Goal: Information Seeking & Learning: Learn about a topic

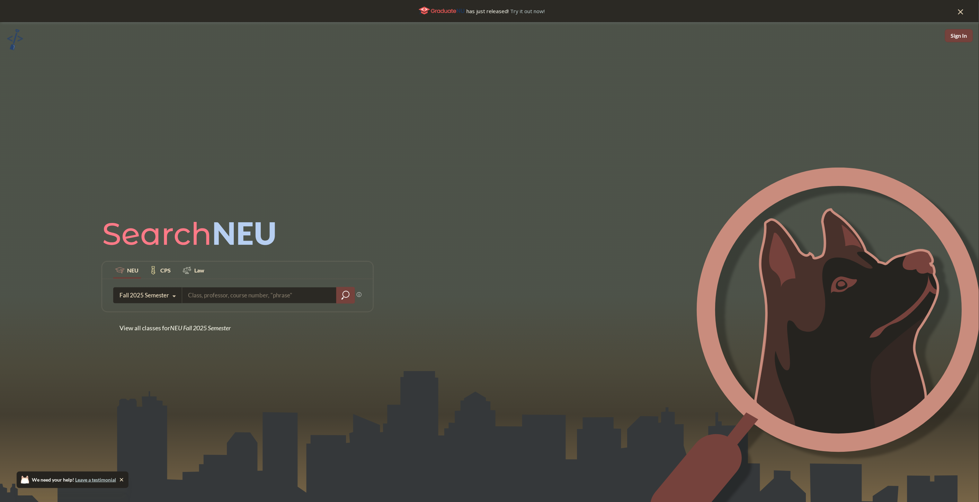
click at [293, 295] on input "search" at bounding box center [259, 295] width 144 height 15
type input "Computer Science"
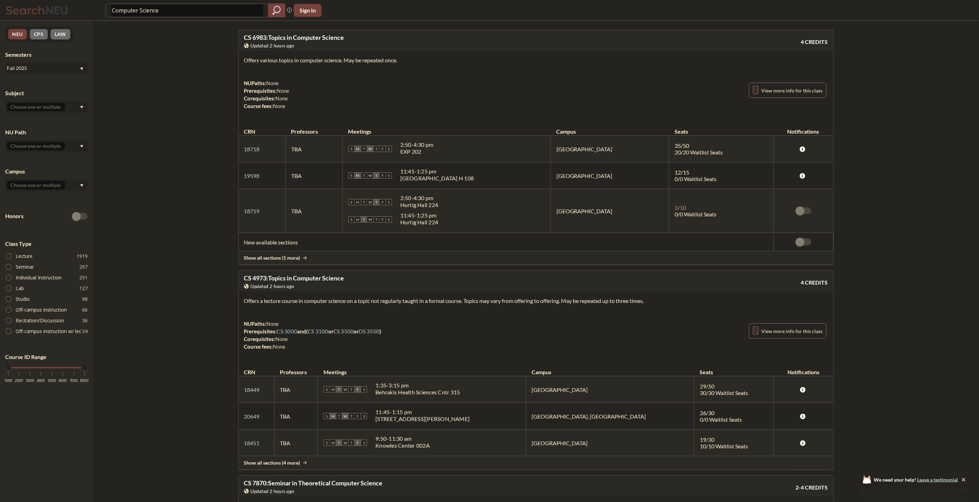
drag, startPoint x: 309, startPoint y: 116, endPoint x: 510, endPoint y: 188, distance: 213.8
click at [507, 188] on div "CS 6983 : Topics in Computer Science View this course on Banner. Updated 2 hour…" at bounding box center [536, 147] width 596 height 235
drag, startPoint x: 554, startPoint y: 209, endPoint x: 662, endPoint y: 240, distance: 113.0
click at [545, 209] on div "S M T W T F S 2:50 - 4:30 pm [PERSON_NAME][GEOGRAPHIC_DATA][PERSON_NAME] 224" at bounding box center [446, 202] width 197 height 15
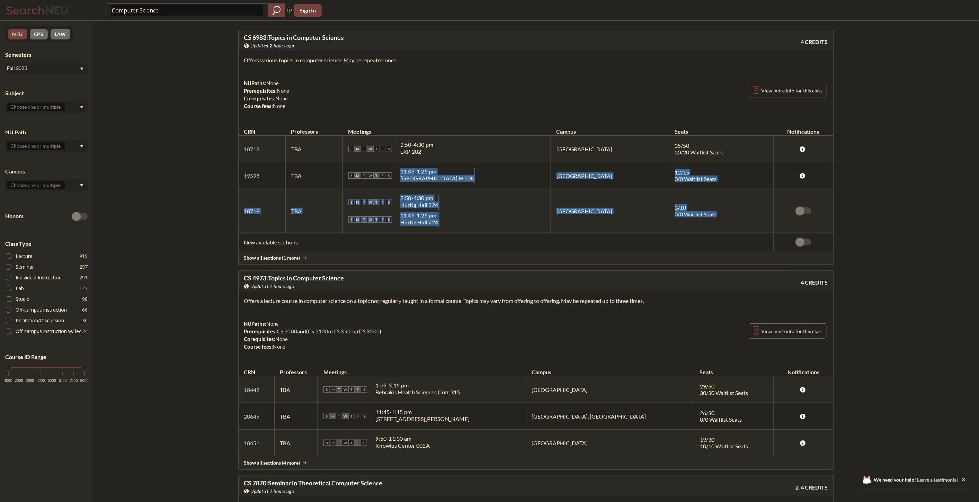
drag, startPoint x: 719, startPoint y: 219, endPoint x: 392, endPoint y: 151, distance: 334.2
click at [417, 157] on tbody "18718 View this section on Banner. TBA S M T W T F S 2:50 - 4:30 pm EXP 202 Bos…" at bounding box center [536, 184] width 595 height 97
click at [372, 109] on div "NUPaths: None Prerequisites: None Corequisites: None Course fees: None View mor…" at bounding box center [536, 94] width 584 height 30
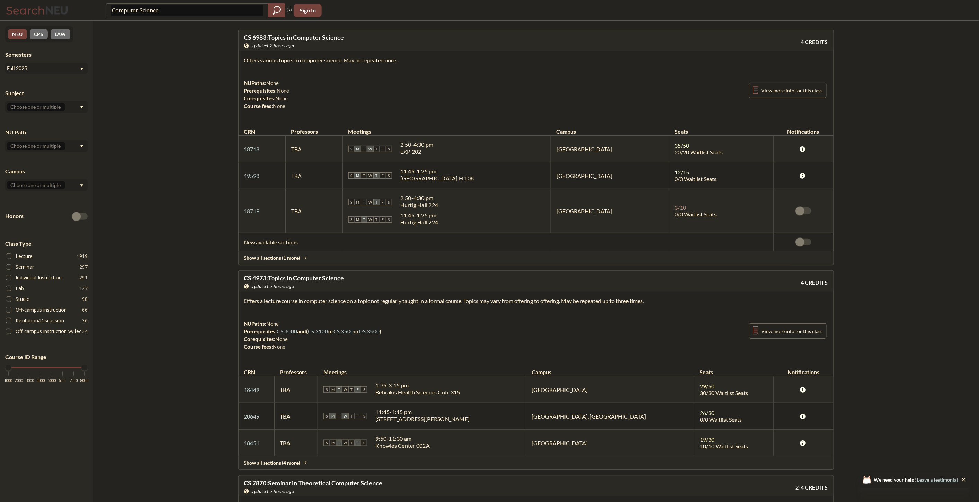
drag, startPoint x: 333, startPoint y: 103, endPoint x: 275, endPoint y: 91, distance: 59.8
click at [318, 101] on div "NUPaths: None Prerequisites: None Corequisites: None Course fees: None View mor…" at bounding box center [536, 94] width 584 height 30
click at [258, 86] on div "NUPaths: None Prerequisites: None Corequisites: None Course fees: None" at bounding box center [266, 94] width 45 height 30
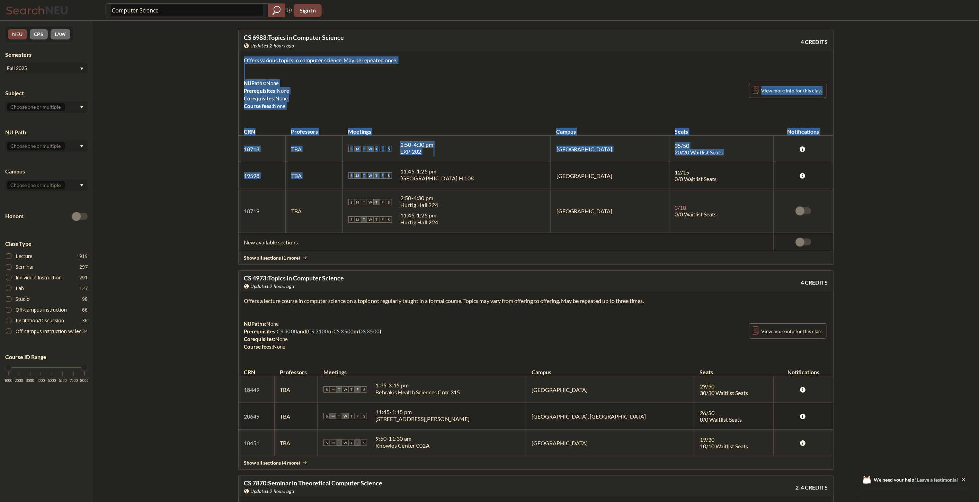
drag, startPoint x: 237, startPoint y: 66, endPoint x: 469, endPoint y: 195, distance: 265.5
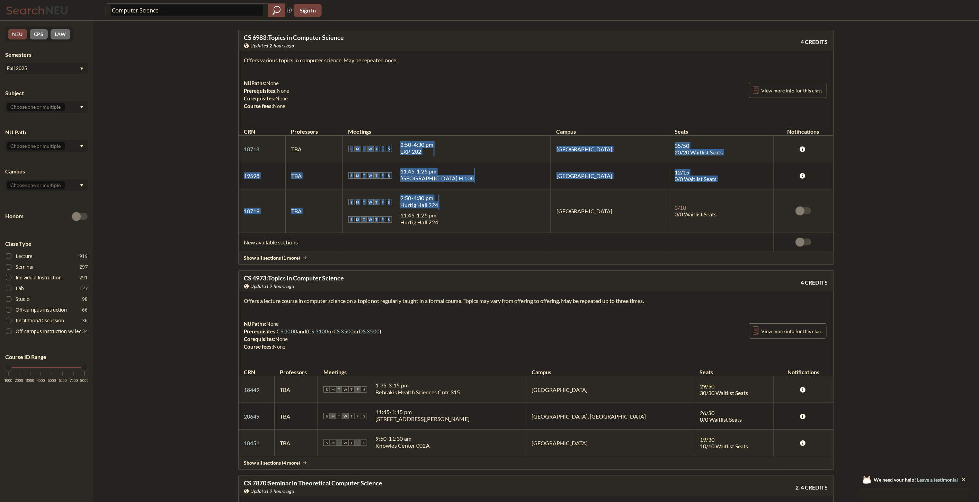
drag, startPoint x: 519, startPoint y: 219, endPoint x: 287, endPoint y: 126, distance: 249.8
click at [298, 131] on table "CRN Professors Meetings Campus Seats Notifications 18718 View this section on B…" at bounding box center [536, 186] width 595 height 131
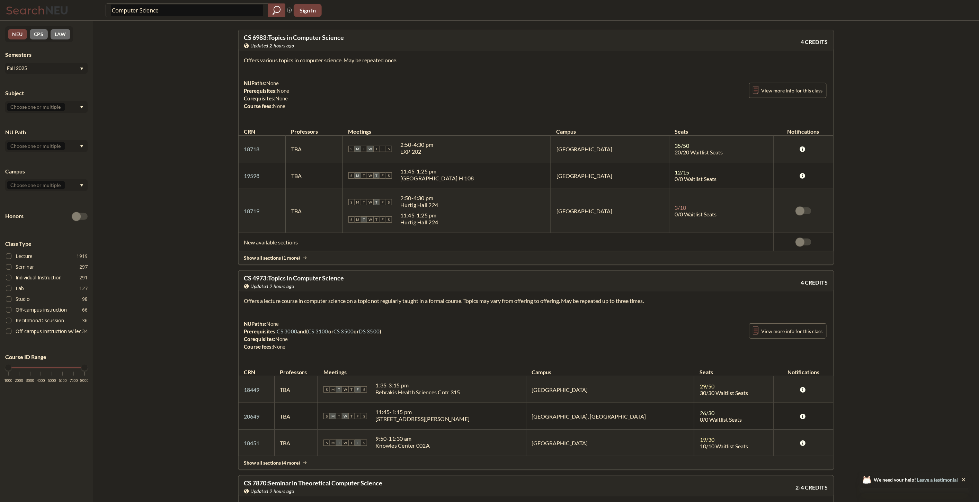
click at [252, 113] on div "Offers various topics in computer science. May be repeated once. NUPaths: None …" at bounding box center [536, 86] width 595 height 70
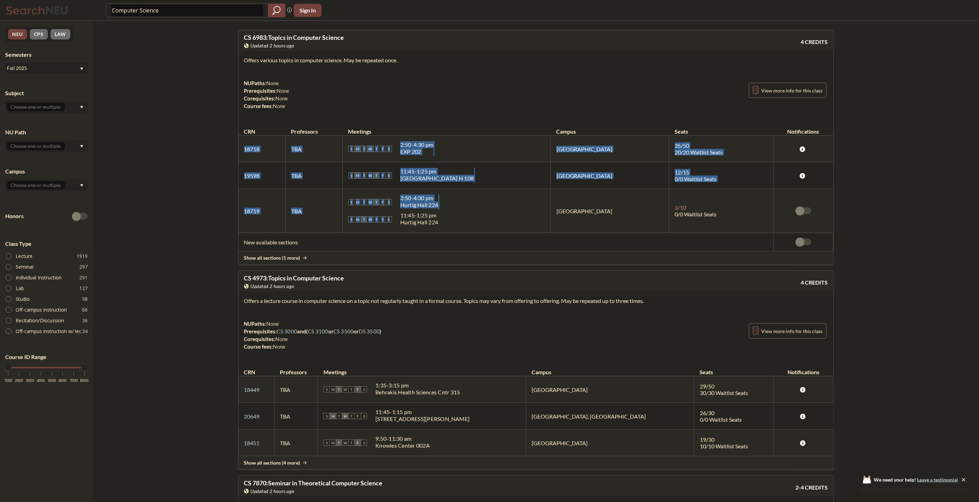
drag, startPoint x: 242, startPoint y: 141, endPoint x: 493, endPoint y: 220, distance: 262.9
click at [493, 220] on tbody "18718 View this section on Banner. TBA S M T W T F S 2:50 - 4:30 pm EXP 202 Bos…" at bounding box center [536, 184] width 595 height 97
drag, startPoint x: 493, startPoint y: 220, endPoint x: 548, endPoint y: 225, distance: 55.0
click at [493, 220] on div "S M T W T F S 11:45 - 1:25 pm [PERSON_NAME][GEOGRAPHIC_DATA][PERSON_NAME] 224" at bounding box center [446, 219] width 197 height 15
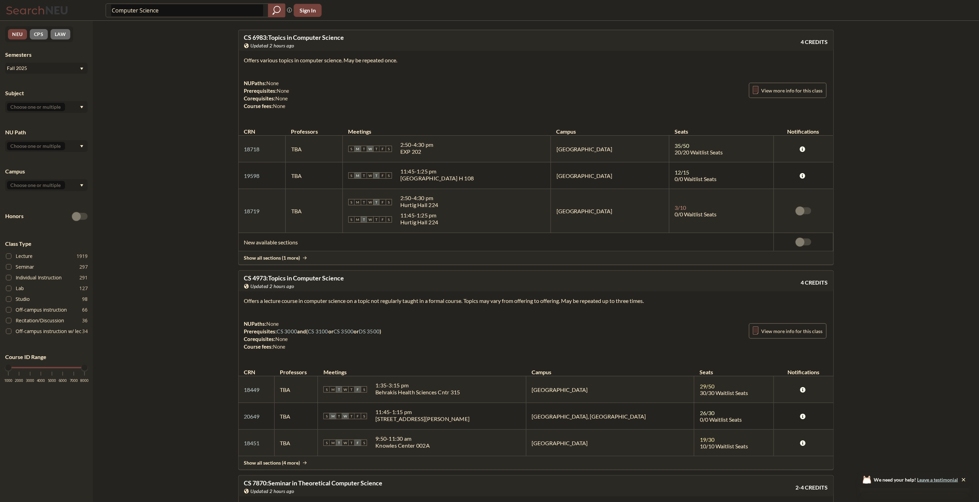
click at [676, 225] on td "3 / 10 0/0 Waitlist Seats" at bounding box center [722, 211] width 105 height 44
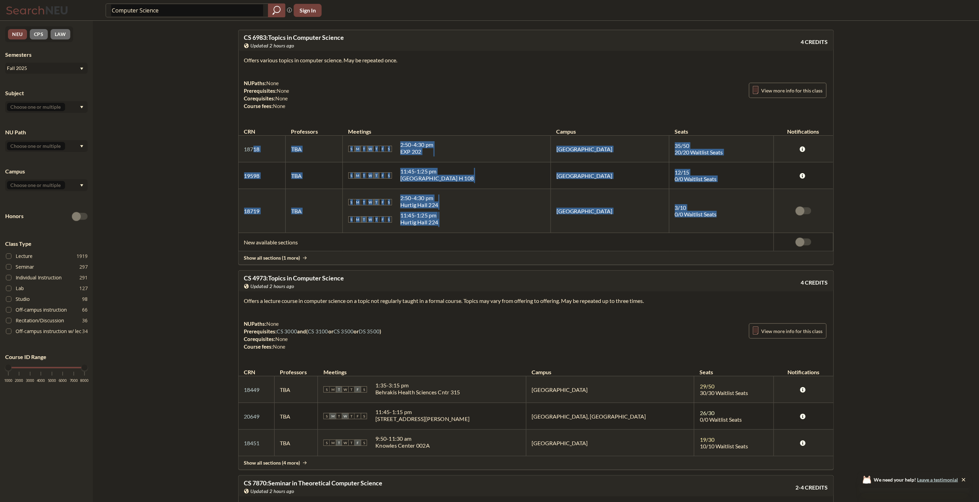
drag, startPoint x: 697, startPoint y: 218, endPoint x: 255, endPoint y: 156, distance: 446.3
click at [255, 156] on tbody "18718 View this section on Banner. TBA S M T W T F S 2:50 - 4:30 pm EXP 202 Bos…" at bounding box center [536, 184] width 595 height 97
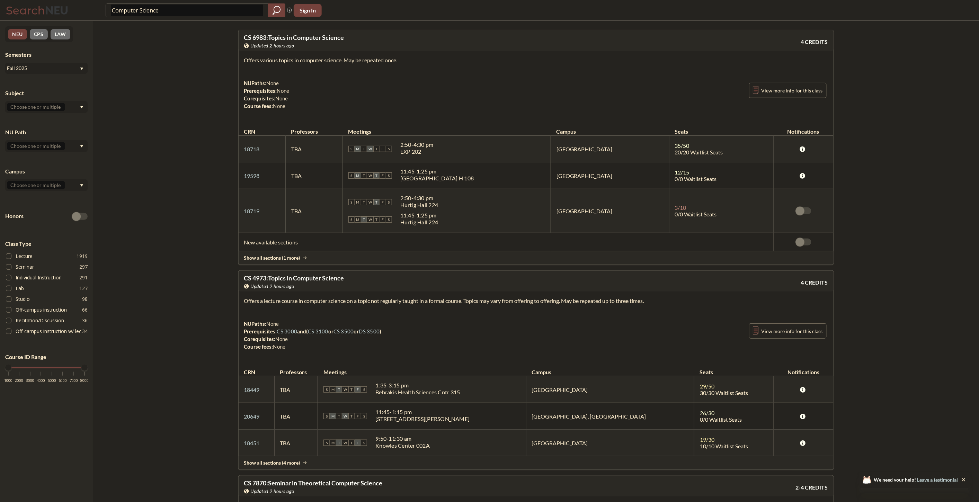
click at [240, 145] on td "18718 View this section on Banner." at bounding box center [262, 149] width 47 height 27
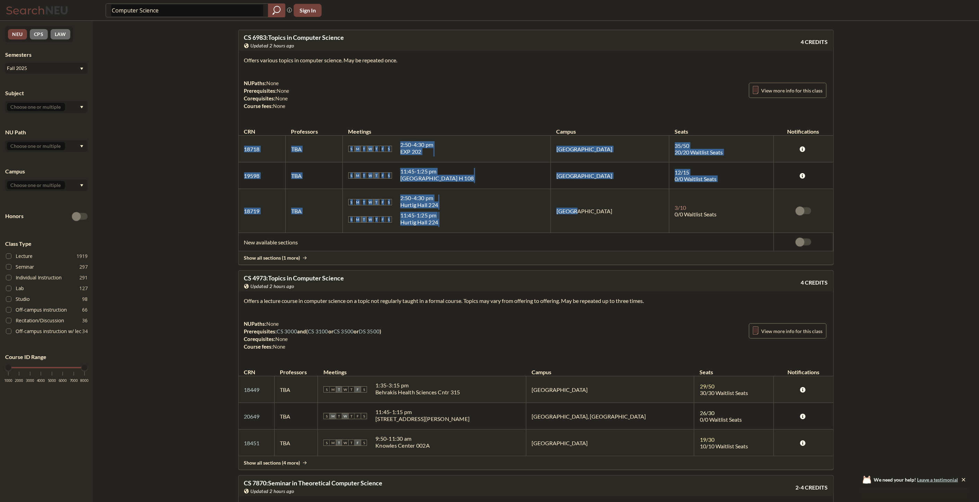
drag, startPoint x: 240, startPoint y: 145, endPoint x: 604, endPoint y: 202, distance: 368.4
click at [603, 202] on tbody "18718 View this section on Banner. TBA S M T W T F S 2:50 - 4:30 pm EXP 202 Bos…" at bounding box center [536, 184] width 595 height 97
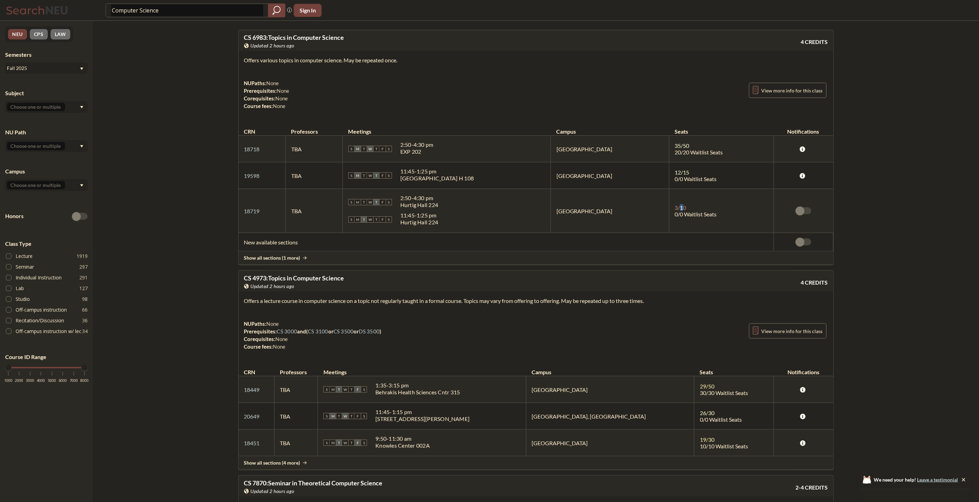
click at [675, 208] on span "3 / 10" at bounding box center [680, 207] width 11 height 7
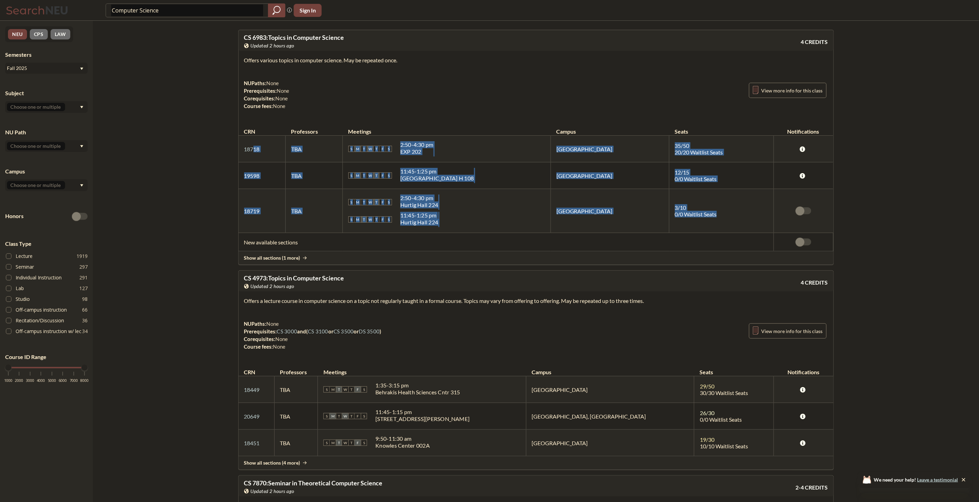
drag, startPoint x: 741, startPoint y: 219, endPoint x: 279, endPoint y: 145, distance: 467.2
click at [248, 149] on tbody "18718 View this section on Banner. TBA S M T W T F S 2:50 - 4:30 pm EXP 202 Bos…" at bounding box center [536, 184] width 595 height 97
click at [418, 146] on div "S M T W T F S 2:50 - 4:30 pm EXP 202" at bounding box center [446, 148] width 197 height 15
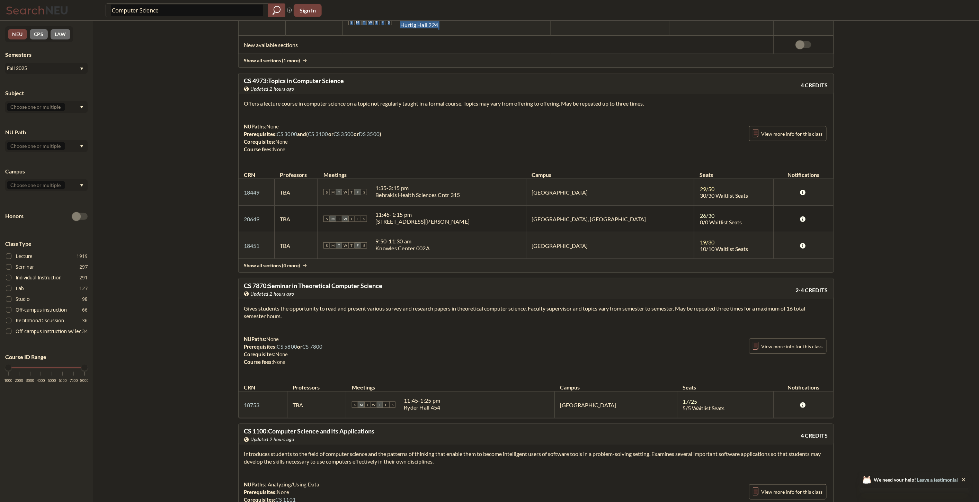
scroll to position [231, 0]
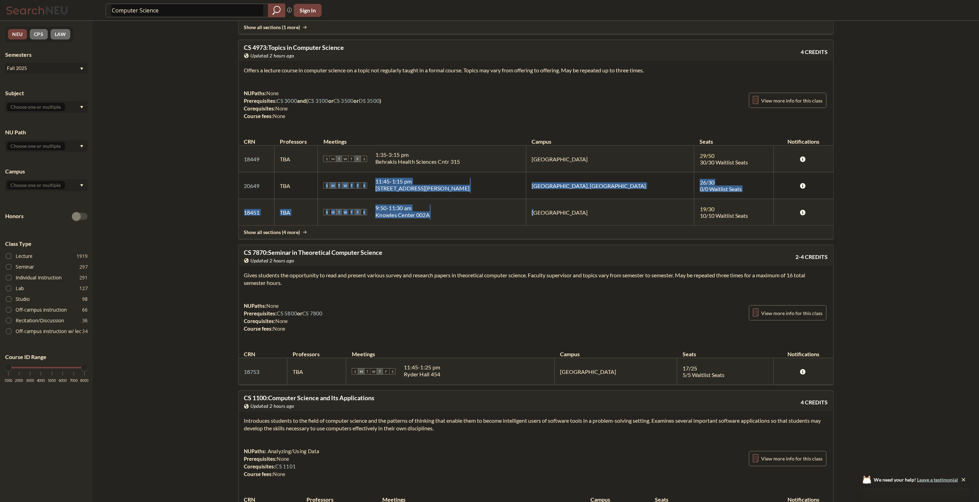
drag, startPoint x: 451, startPoint y: 201, endPoint x: 305, endPoint y: 169, distance: 149.7
click at [306, 170] on tbody "18449 View this section on Banner. TBA S M T W T F S 1:35 - 3:15 pm Behrakis He…" at bounding box center [536, 186] width 595 height 80
click at [424, 154] on div "1:35 - 3:15 pm" at bounding box center [417, 154] width 85 height 7
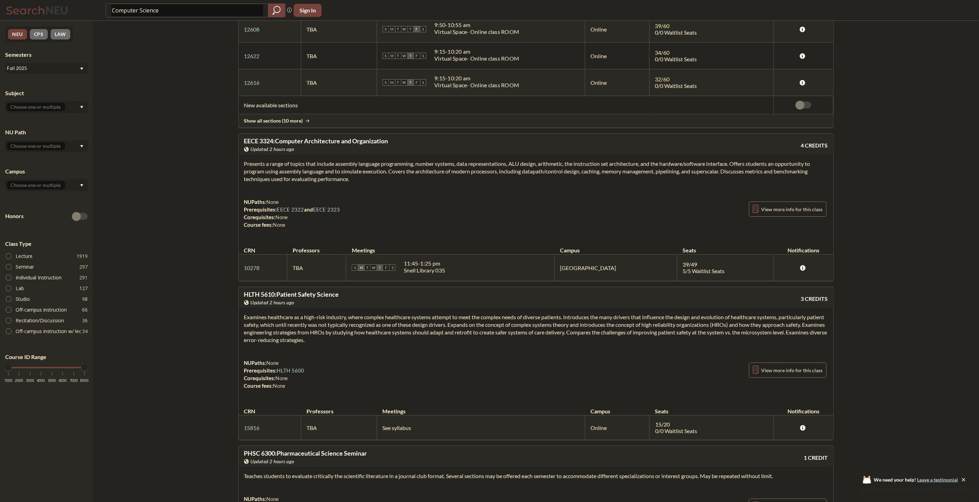
scroll to position [5944, 0]
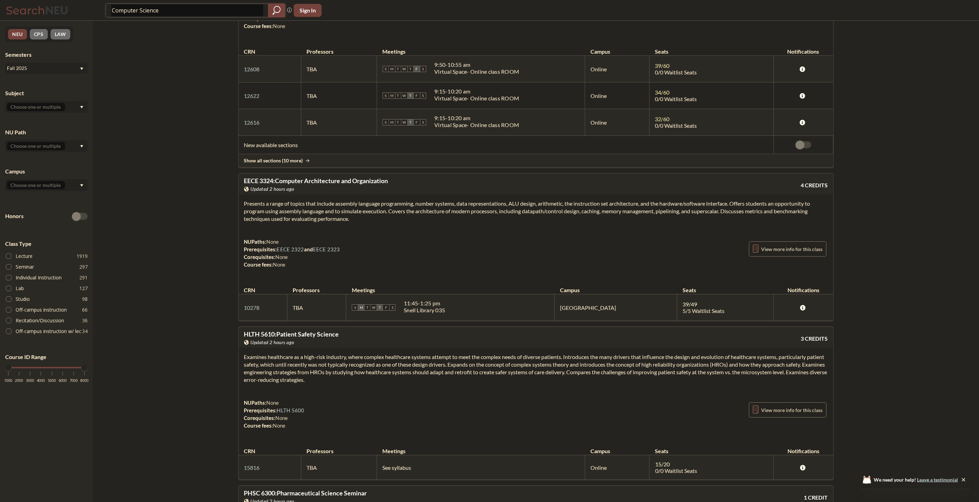
click at [219, 15] on input "Computer Science" at bounding box center [187, 11] width 152 height 12
type input "deep learning"
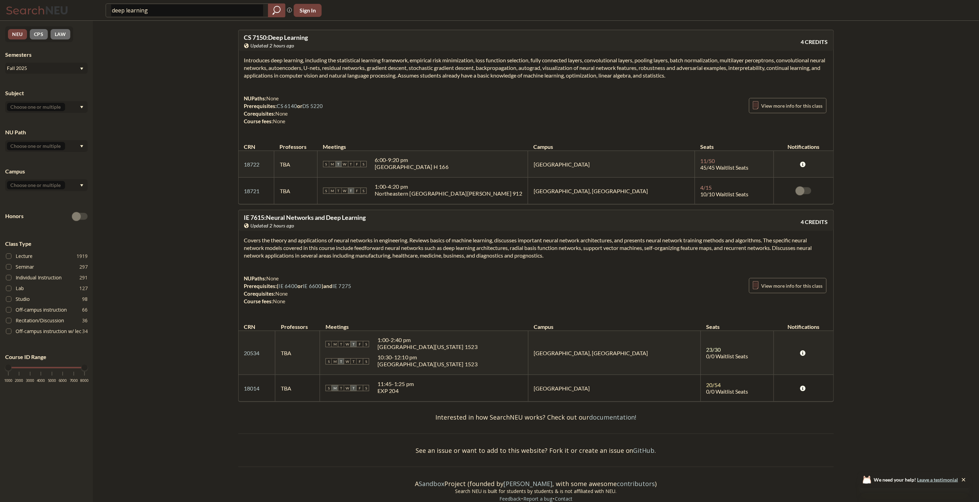
click at [641, 163] on td "[GEOGRAPHIC_DATA]" at bounding box center [611, 164] width 167 height 27
click at [534, 158] on tr "18722 View this section on Banner. TBA S M T W T F S 6:00 - 9:20 pm [GEOGRAPHIC…" at bounding box center [536, 164] width 595 height 27
click at [594, 162] on td "[GEOGRAPHIC_DATA]" at bounding box center [611, 164] width 167 height 27
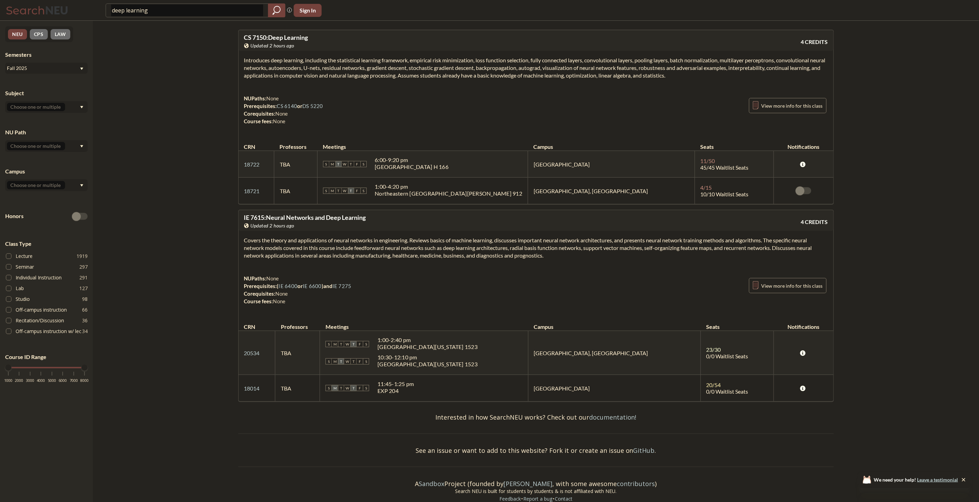
drag, startPoint x: 536, startPoint y: 168, endPoint x: 456, endPoint y: 168, distance: 79.7
click at [518, 170] on div "S M T W T F S 6:00 - 9:20 pm [GEOGRAPHIC_DATA] H 166" at bounding box center [423, 164] width 200 height 15
click at [435, 167] on div "[GEOGRAPHIC_DATA] H 166" at bounding box center [412, 166] width 74 height 7
drag, startPoint x: 486, startPoint y: 167, endPoint x: 375, endPoint y: 149, distance: 111.9
click at [375, 149] on table "CRN Professors Meetings Campus Seats Notifications 18722 View this section on B…" at bounding box center [536, 170] width 595 height 68
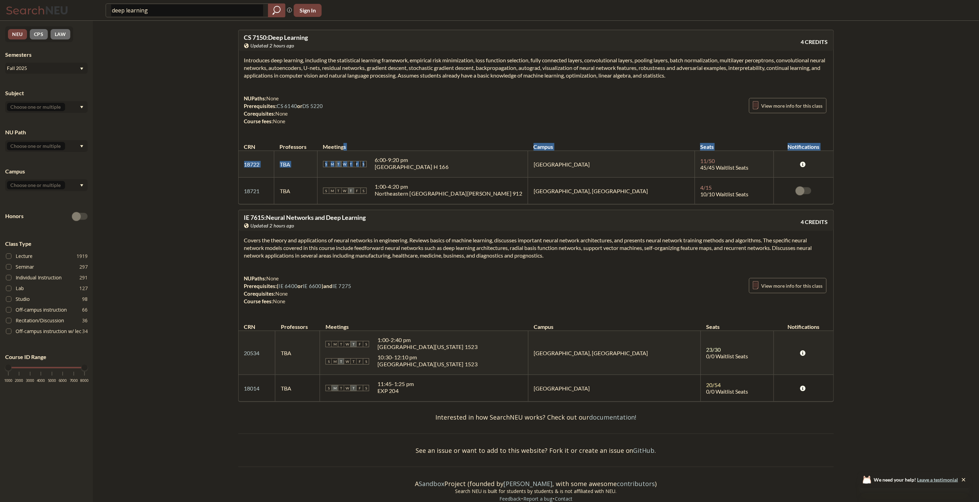
click at [472, 154] on td "S M T W T F S 6:00 - 9:20 pm [GEOGRAPHIC_DATA] H 166" at bounding box center [422, 164] width 211 height 27
click at [281, 101] on div "NUPaths: None Prerequisites: CS 6140 or DS 5220 Corequisites: None Course fees:…" at bounding box center [283, 110] width 79 height 30
click at [282, 103] on link "CS 6140" at bounding box center [287, 106] width 20 height 6
click at [339, 76] on section "Introduces deep learning, including the statistical learning framework, empiric…" at bounding box center [536, 67] width 584 height 23
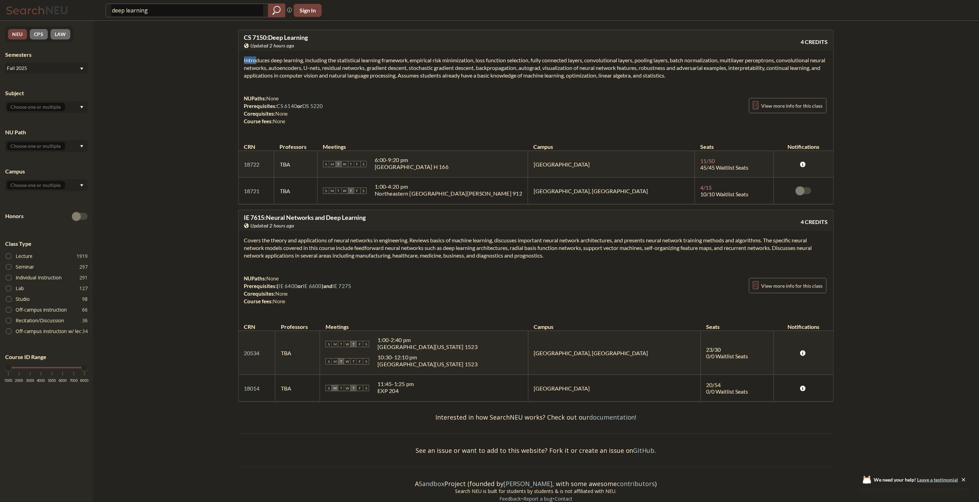
click at [339, 76] on section "Introduces deep learning, including the statistical learning framework, empiric…" at bounding box center [536, 67] width 584 height 23
click at [367, 194] on span "S" at bounding box center [364, 191] width 6 height 6
click at [198, 16] on div "deep learning" at bounding box center [196, 10] width 180 height 14
click at [198, 9] on input "deep learning" at bounding box center [187, 11] width 152 height 12
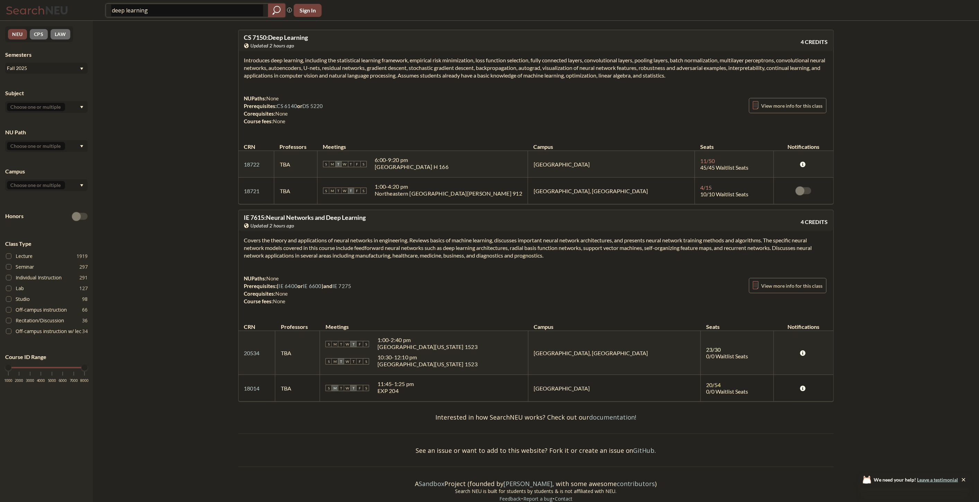
click at [198, 9] on input "deep learning" at bounding box center [187, 11] width 152 height 12
click at [289, 107] on link "CS 6140" at bounding box center [287, 106] width 20 height 6
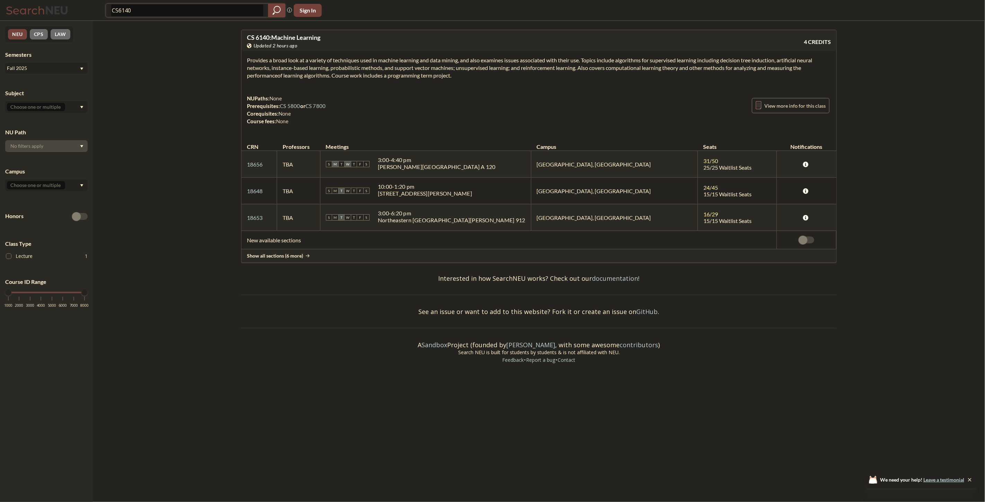
click at [160, 7] on input "CS6140" at bounding box center [187, 11] width 152 height 12
type input "reinforcement"
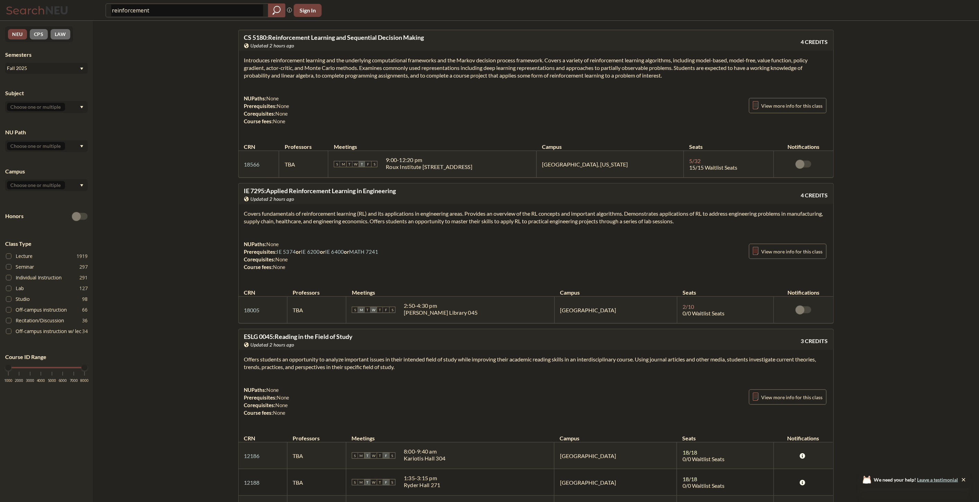
click at [365, 123] on div "NUPaths: None Prerequisites: None Corequisites: None Course fees: None View mor…" at bounding box center [536, 110] width 584 height 30
click at [307, 71] on section "Introduces reinforcement learning and the underlying computational frameworks a…" at bounding box center [536, 67] width 584 height 23
click at [507, 118] on div "NUPaths: None Prerequisites: None Corequisites: None Course fees: None View mor…" at bounding box center [536, 110] width 584 height 30
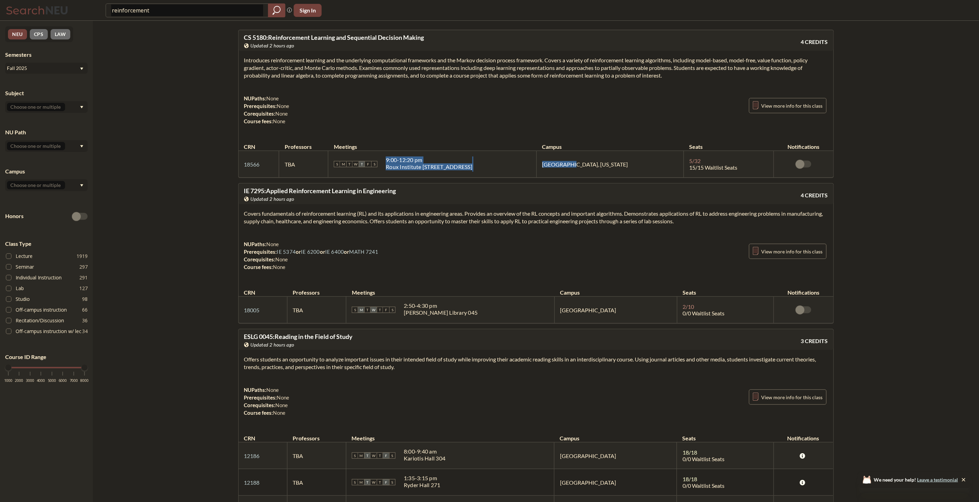
drag, startPoint x: 591, startPoint y: 159, endPoint x: 467, endPoint y: 154, distance: 124.8
click at [470, 155] on tr "18566 View this section on Banner. TBA S M T W T F S 9:00 - 12:20 pm Roux Insti…" at bounding box center [536, 164] width 595 height 27
click at [497, 127] on div "Introduces reinforcement learning and the underlying computational frameworks a…" at bounding box center [536, 93] width 595 height 85
drag, startPoint x: 497, startPoint y: 127, endPoint x: 478, endPoint y: 103, distance: 31.3
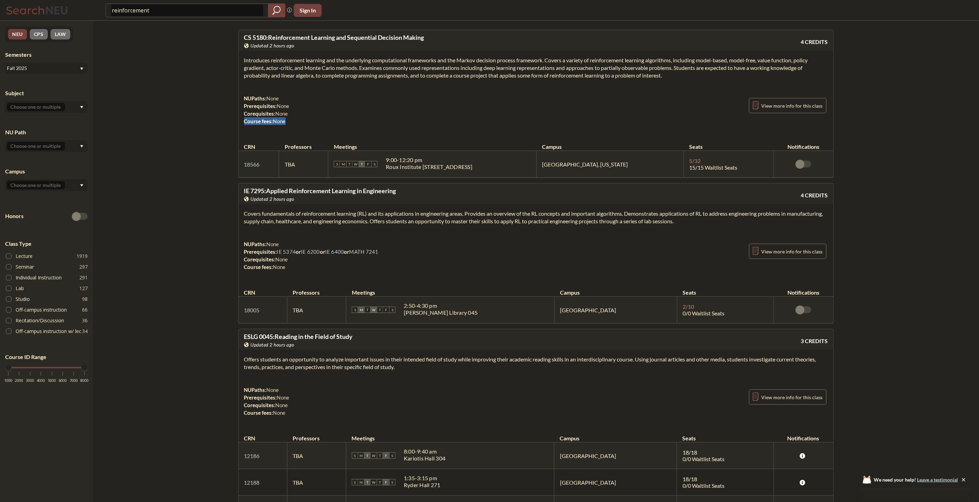
click at [497, 127] on div "Introduces reinforcement learning and the underlying computational frameworks a…" at bounding box center [536, 93] width 595 height 85
click at [458, 83] on div "Introduces reinforcement learning and the underlying computational frameworks a…" at bounding box center [536, 93] width 595 height 85
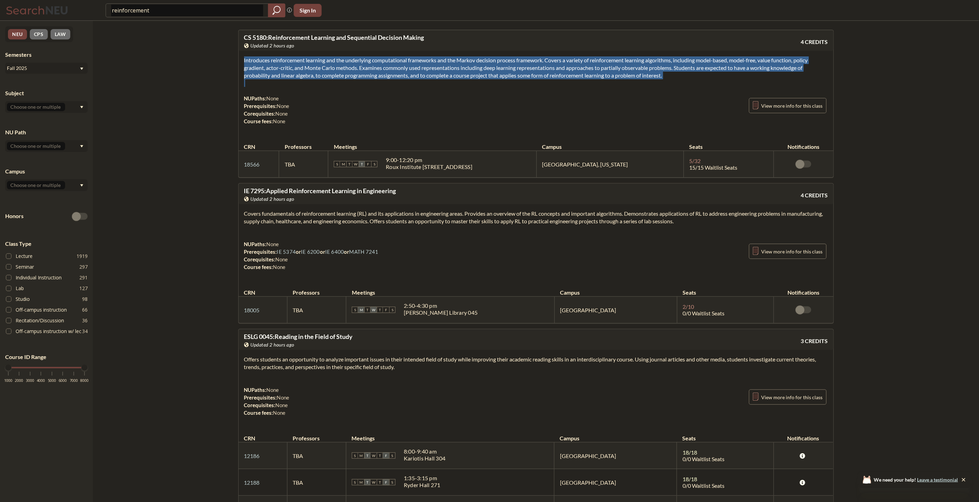
click at [458, 83] on div "Introduces reinforcement learning and the underlying computational frameworks a…" at bounding box center [536, 93] width 595 height 85
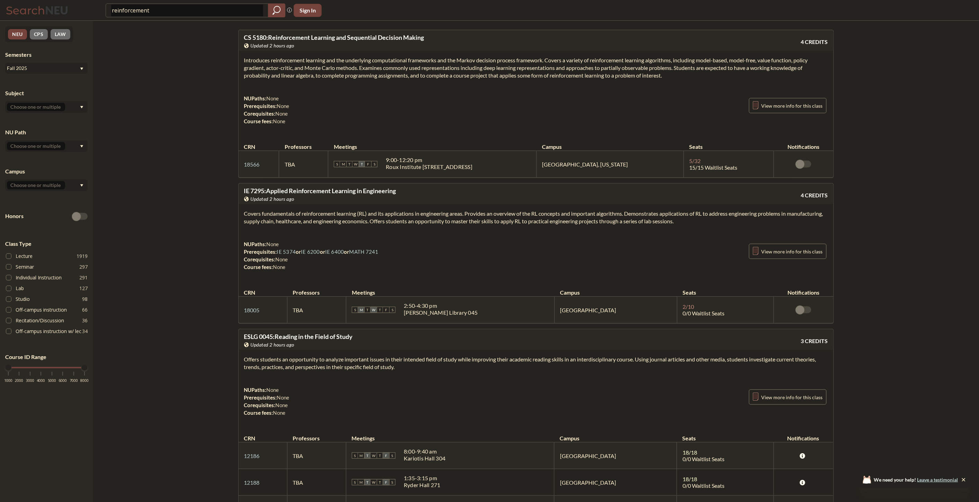
click at [379, 71] on section "Introduces reinforcement learning and the underlying computational frameworks a…" at bounding box center [536, 67] width 584 height 23
click at [470, 67] on section "Introduces reinforcement learning and the underlying computational frameworks a…" at bounding box center [536, 67] width 584 height 23
click at [131, 5] on input "reinforcement" at bounding box center [187, 11] width 152 height 12
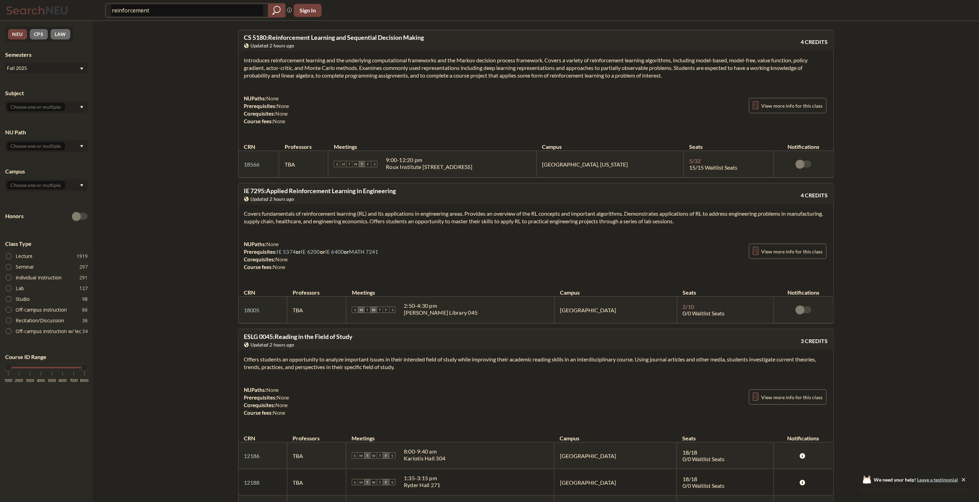
click at [131, 5] on input "reinforcement" at bounding box center [187, 11] width 152 height 12
type input "CS"
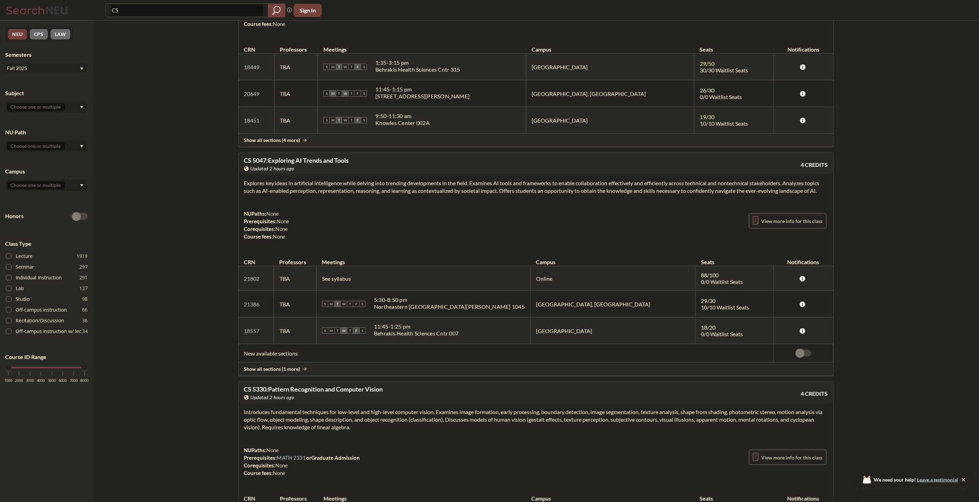
scroll to position [5579, 0]
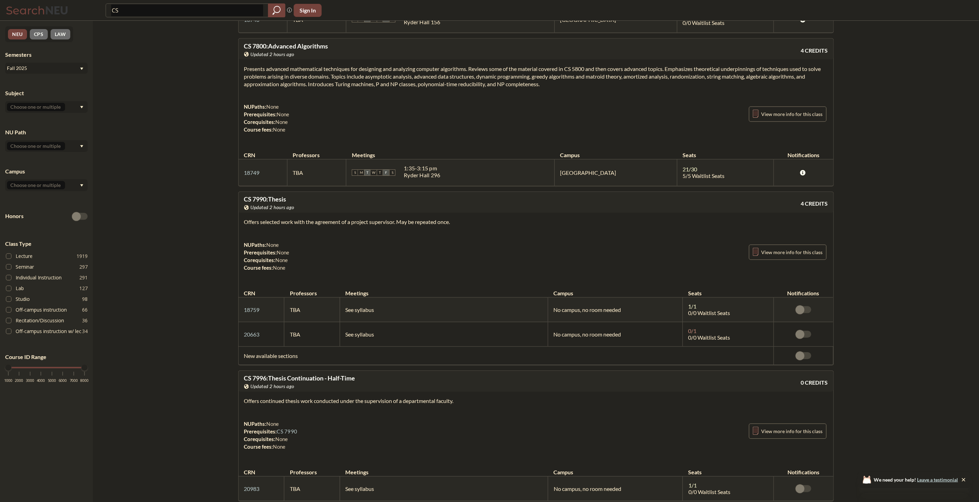
drag, startPoint x: 201, startPoint y: 215, endPoint x: 209, endPoint y: 257, distance: 43.3
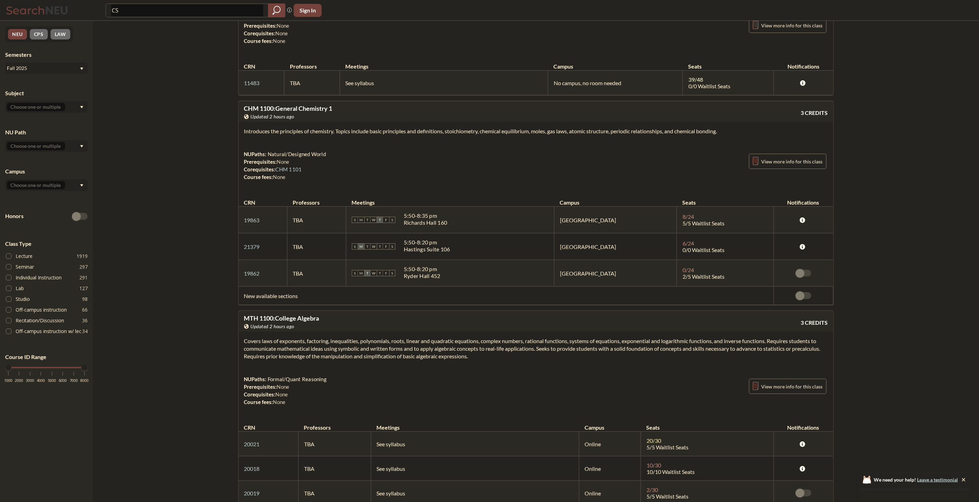
scroll to position [30694, 0]
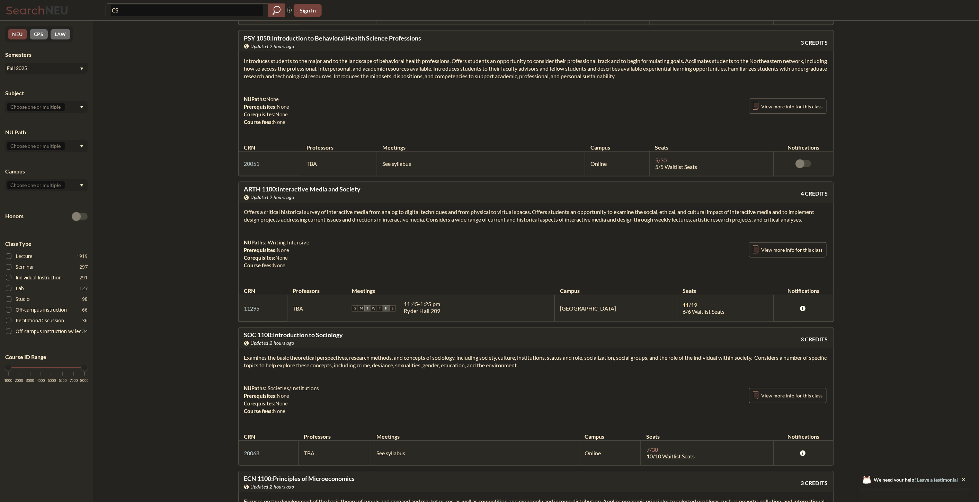
click at [43, 115] on div "Subject NU Path Campus Honors Class Type Lecture 1919 Seminar 297 Individual In…" at bounding box center [46, 239] width 82 height 314
click at [43, 108] on input "text" at bounding box center [36, 107] width 58 height 8
click at [46, 118] on div "CS ( 115 )" at bounding box center [48, 119] width 78 height 8
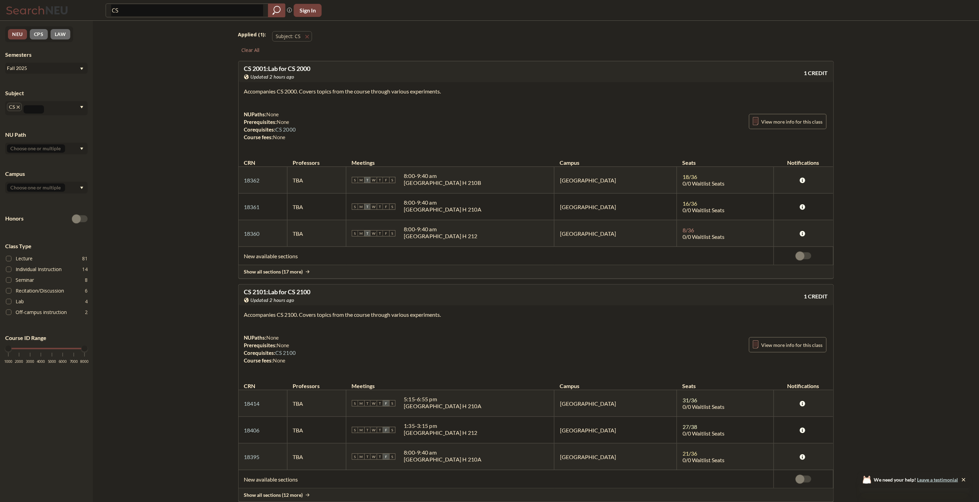
click at [154, 11] on input "CS" at bounding box center [187, 11] width 152 height 12
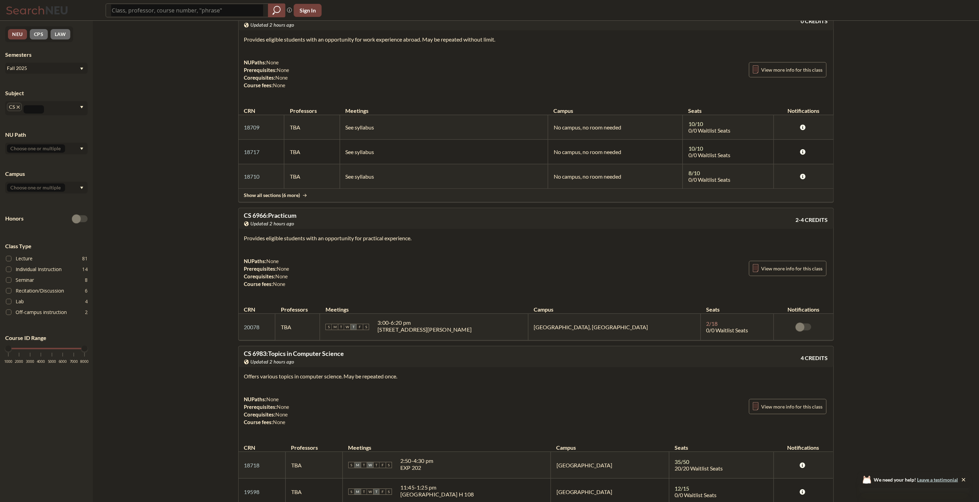
drag, startPoint x: 368, startPoint y: 247, endPoint x: 374, endPoint y: 277, distance: 30.9
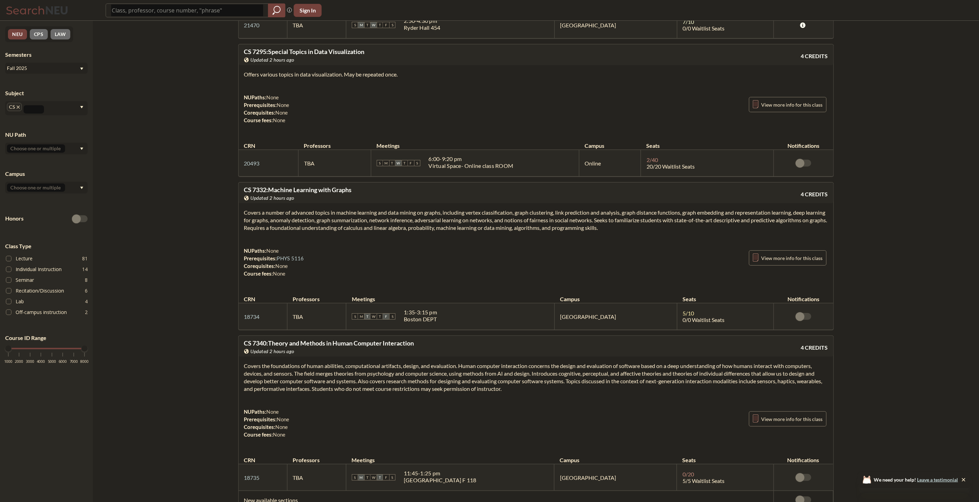
scroll to position [19065, 0]
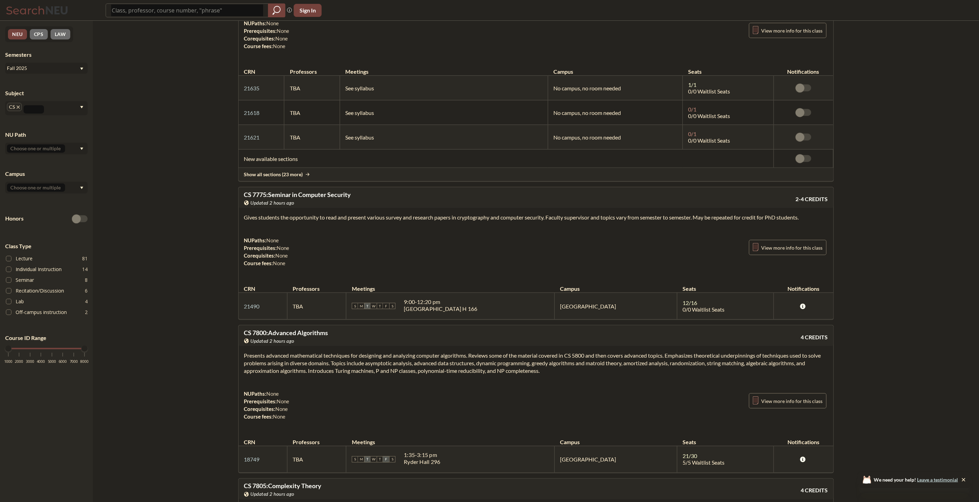
click at [689, 267] on div "NUPaths: None Prerequisites: None Corequisites: None Course fees: None View mor…" at bounding box center [536, 252] width 584 height 30
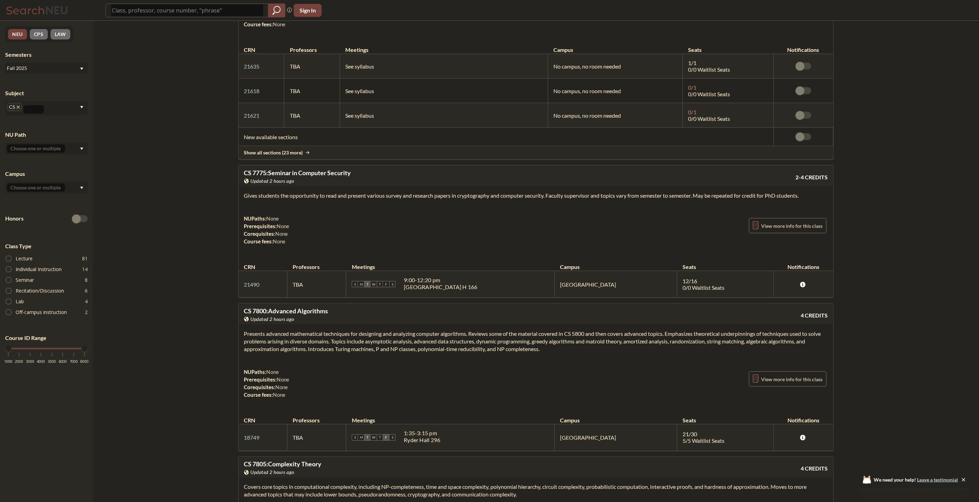
scroll to position [19156, 0]
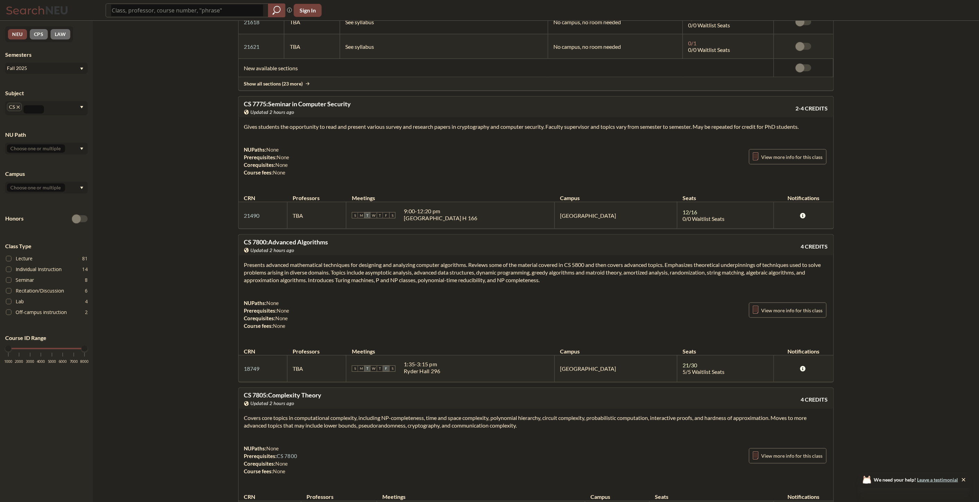
drag, startPoint x: 456, startPoint y: 191, endPoint x: 460, endPoint y: 212, distance: 21.8
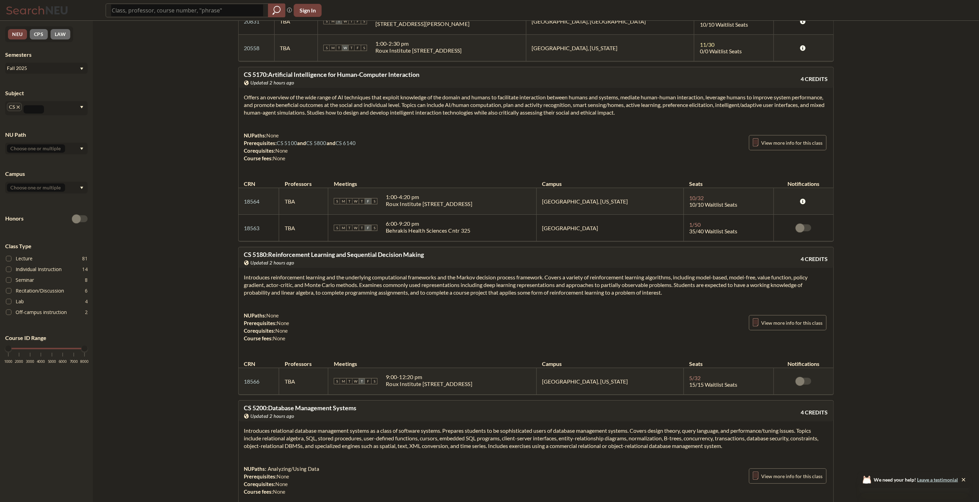
scroll to position [9930, 0]
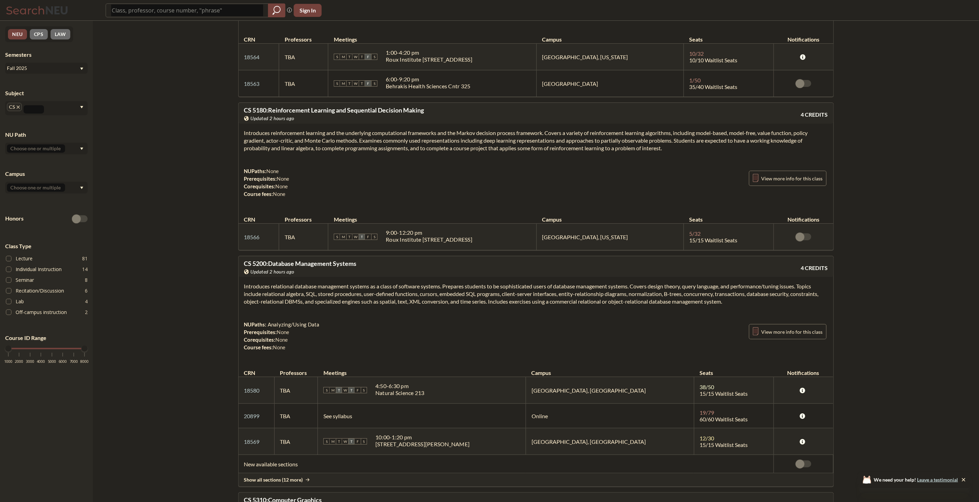
click at [379, 198] on div "NUPaths: None Prerequisites: None Corequisites: None Course fees: None View mor…" at bounding box center [536, 182] width 584 height 30
drag, startPoint x: 379, startPoint y: 227, endPoint x: 383, endPoint y: 217, distance: 10.7
click at [379, 198] on div "NUPaths: None Prerequisites: None Corequisites: None Course fees: None View mor…" at bounding box center [536, 182] width 584 height 30
click at [404, 192] on div "Introduces reinforcement learning and the underlying computational frameworks a…" at bounding box center [536, 166] width 595 height 85
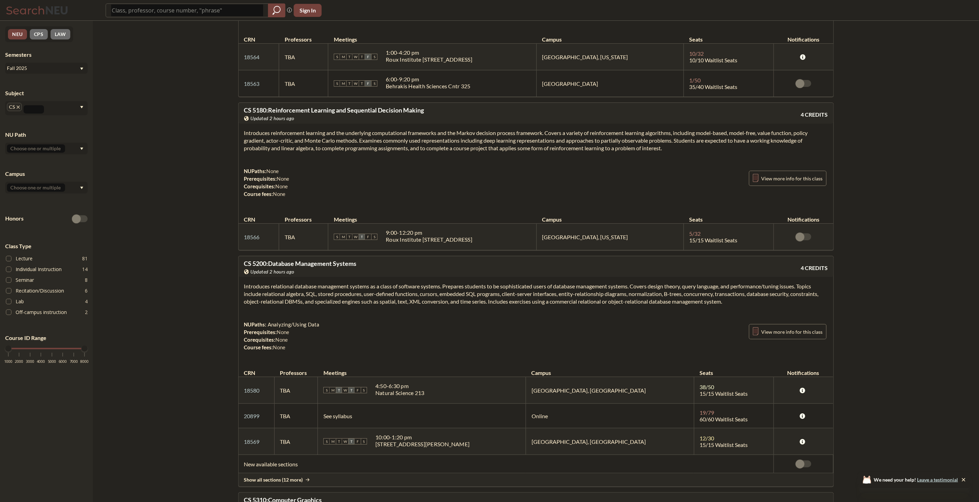
click at [404, 191] on div "Introduces reinforcement learning and the underlying computational frameworks a…" at bounding box center [536, 166] width 595 height 85
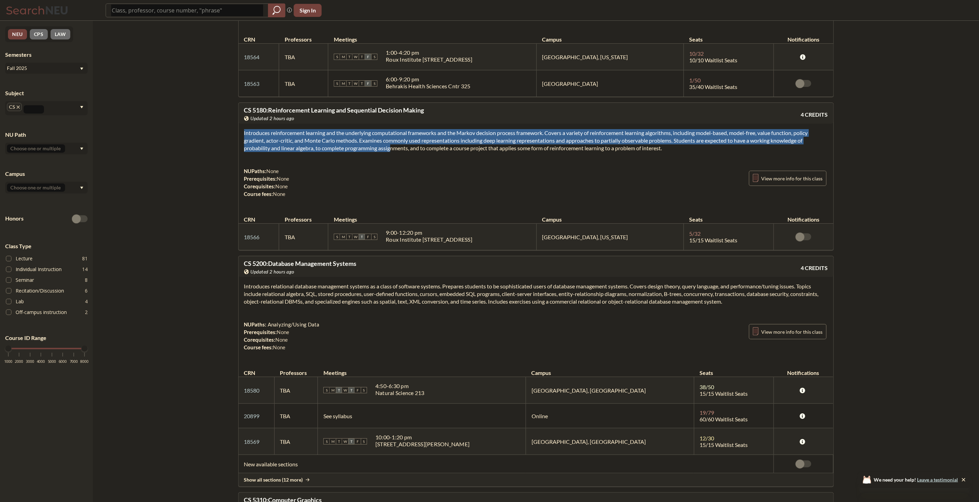
click at [404, 152] on section "Introduces reinforcement learning and the underlying computational frameworks a…" at bounding box center [536, 140] width 584 height 23
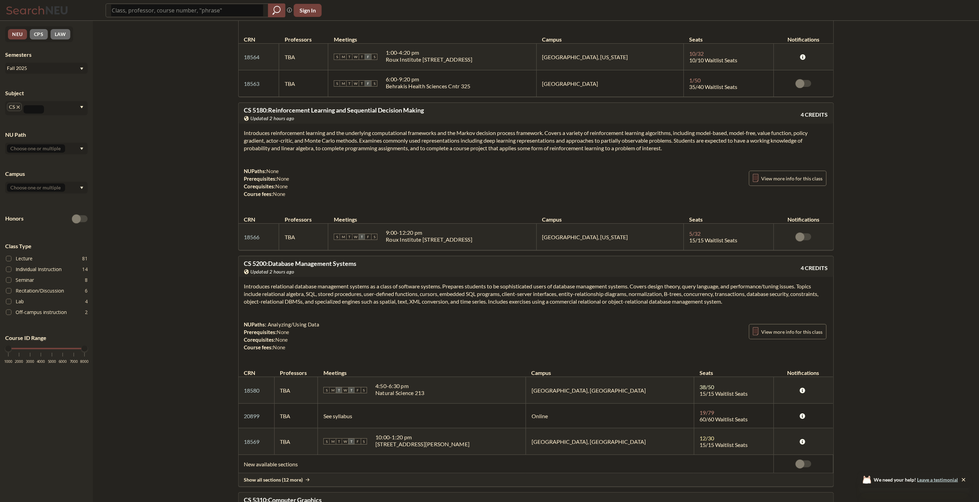
click at [404, 194] on div "Introduces reinforcement learning and the underlying computational frameworks a…" at bounding box center [536, 166] width 595 height 85
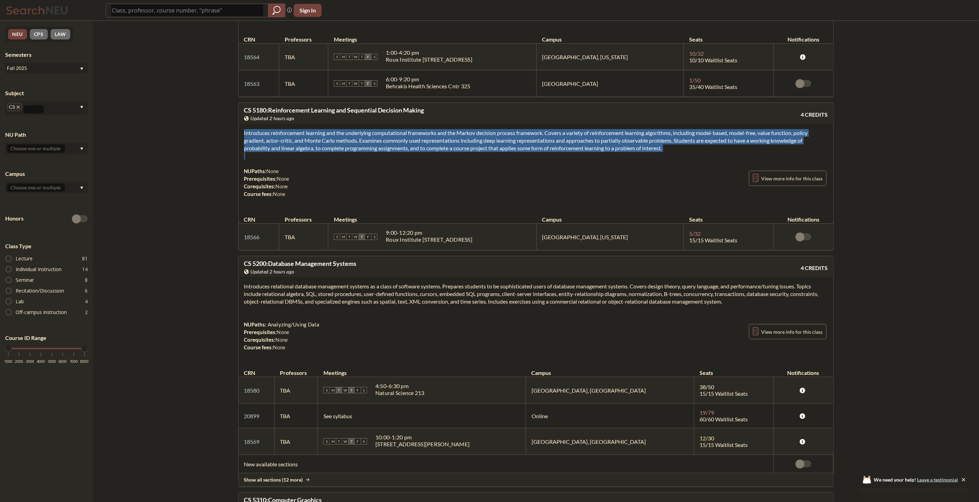
click at [404, 194] on div "Introduces reinforcement learning and the underlying computational frameworks a…" at bounding box center [536, 166] width 595 height 85
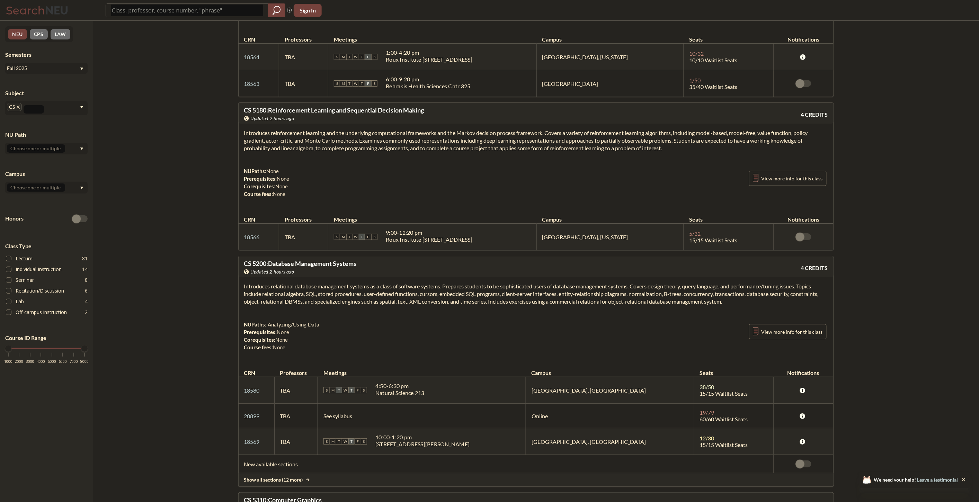
click at [408, 152] on section "Introduces reinforcement learning and the underlying computational frameworks a…" at bounding box center [536, 140] width 584 height 23
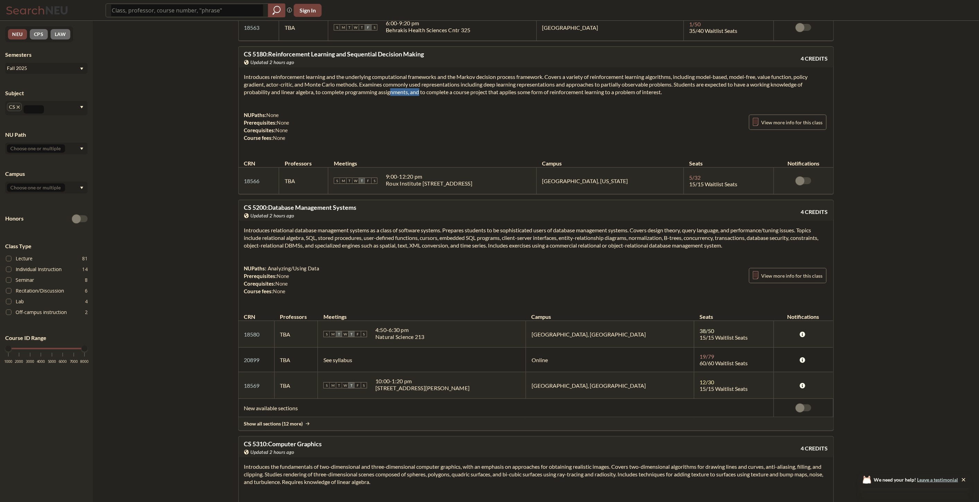
scroll to position [10046, 0]
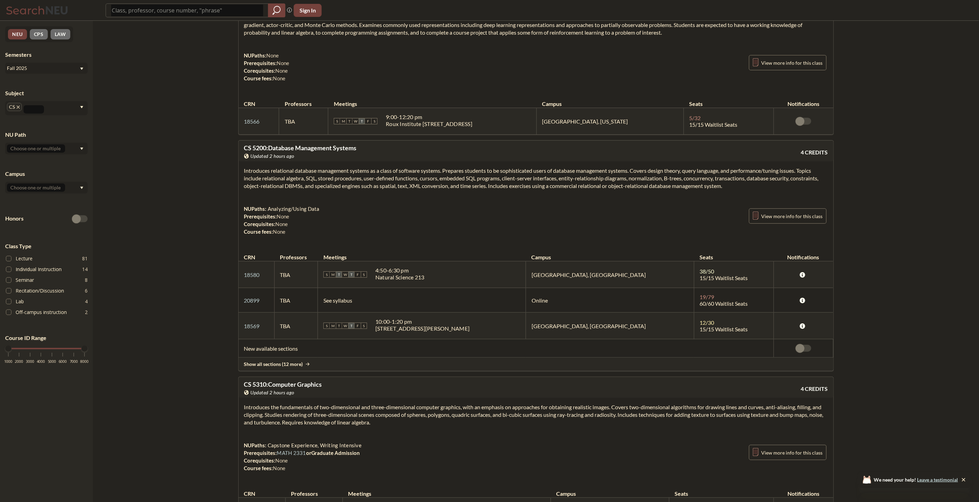
click at [405, 190] on section "Introduces relational database management systems as a class of software system…" at bounding box center [536, 178] width 584 height 23
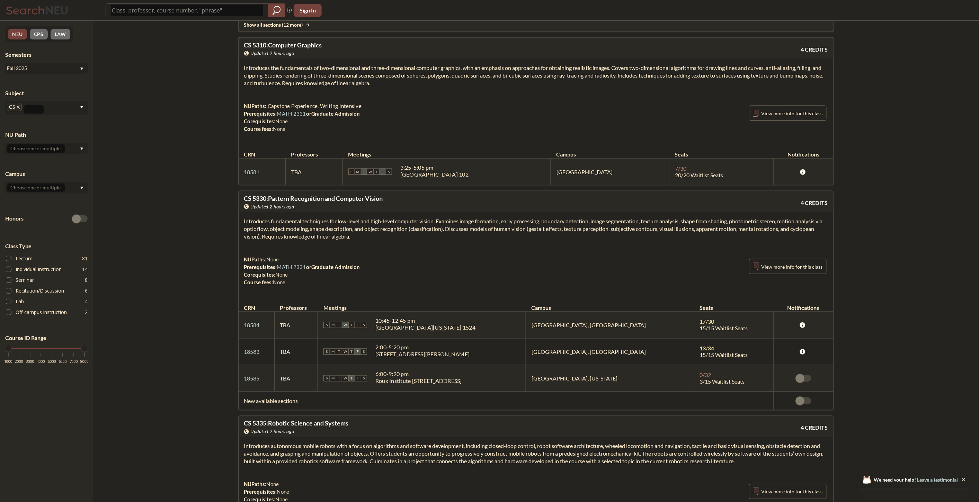
scroll to position [10315, 0]
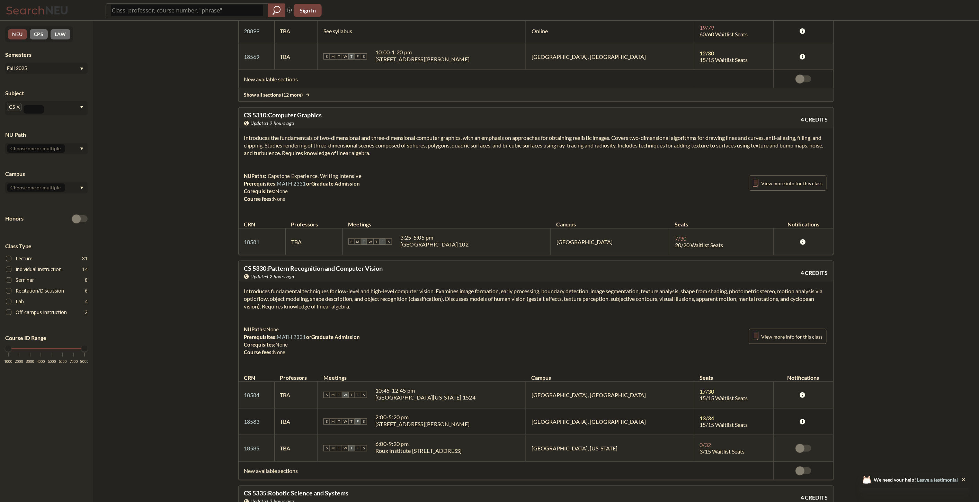
click at [384, 198] on div "Introduces the fundamentals of two-dimensional and three-dimensional computer g…" at bounding box center [536, 171] width 595 height 85
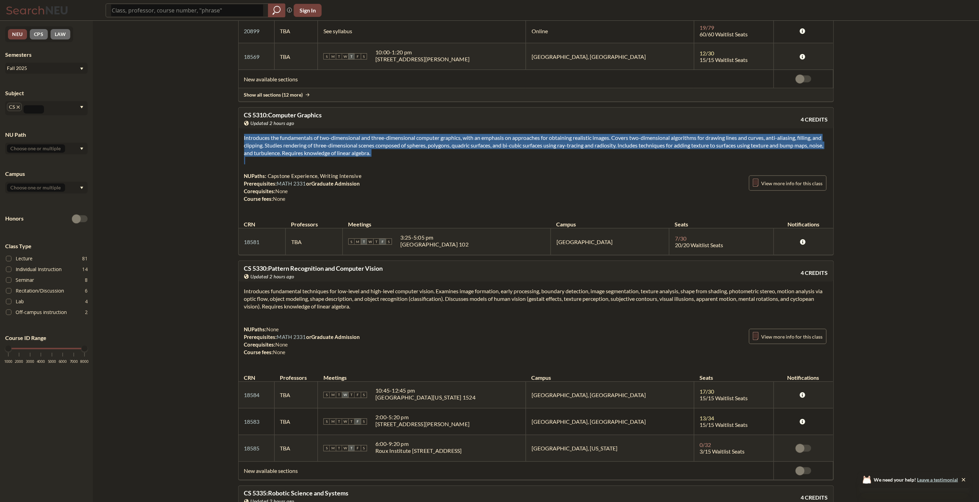
click at [384, 198] on div "Introduces the fundamentals of two-dimensional and three-dimensional computer g…" at bounding box center [536, 171] width 595 height 85
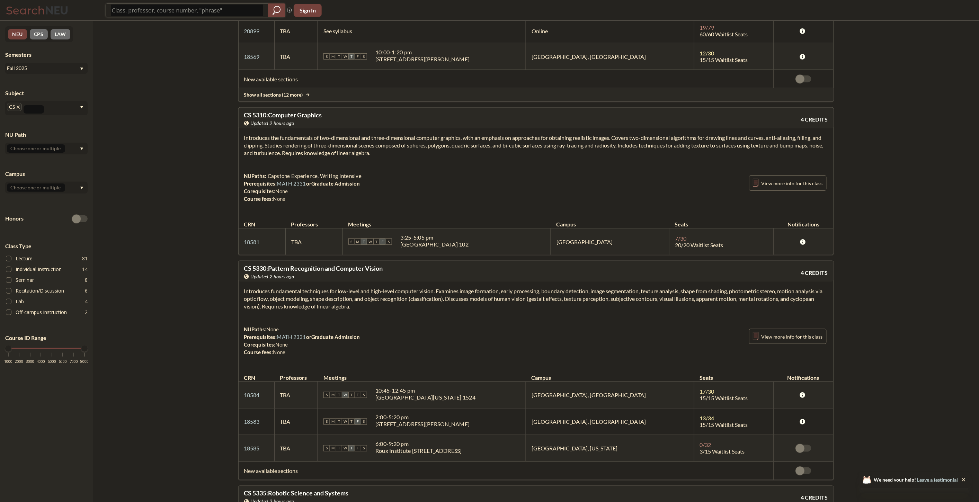
click at [218, 11] on input "search" at bounding box center [187, 11] width 152 height 12
paste input "CS 5330."
type input "CS 5330"
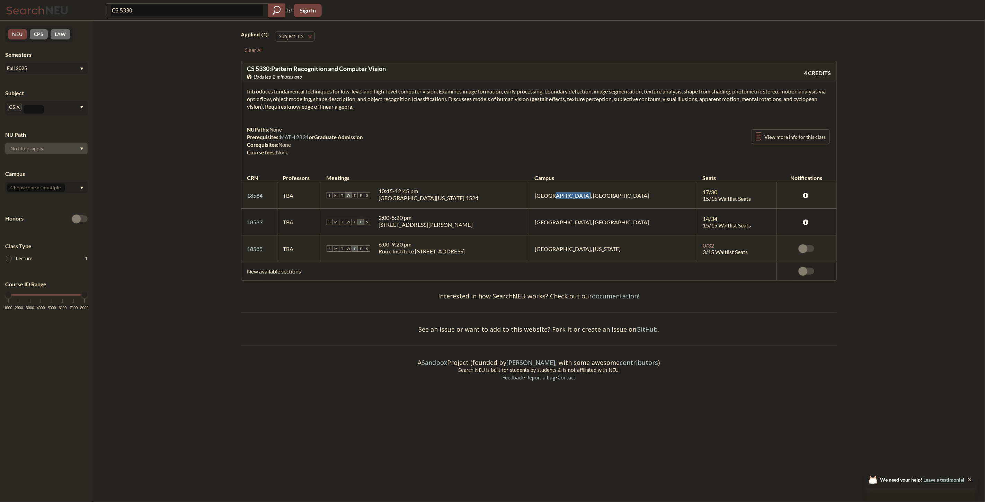
drag, startPoint x: 593, startPoint y: 205, endPoint x: 610, endPoint y: 220, distance: 23.1
click at [568, 205] on td "[GEOGRAPHIC_DATA], [GEOGRAPHIC_DATA]" at bounding box center [613, 195] width 168 height 27
click at [662, 236] on tbody "18584 View this section on Banner. TBA S M T W T F S 10:45 - 12:45 pm [GEOGRAPH…" at bounding box center [538, 222] width 595 height 80
click at [282, 273] on td "New available sections" at bounding box center [508, 271] width 535 height 18
click at [538, 265] on td "New available sections" at bounding box center [508, 271] width 535 height 18
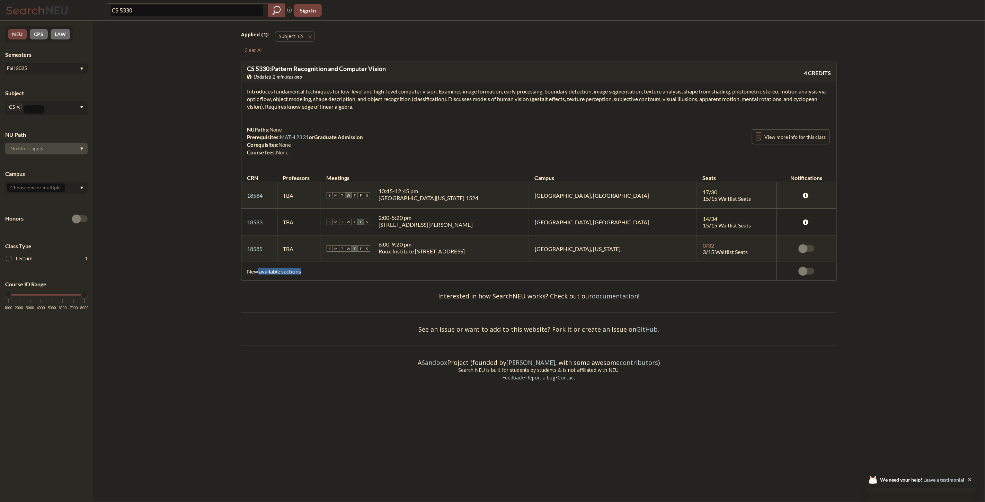
drag, startPoint x: 409, startPoint y: 273, endPoint x: 258, endPoint y: 269, distance: 151.1
click at [258, 269] on td "New available sections" at bounding box center [508, 271] width 535 height 18
click at [413, 268] on td "New available sections" at bounding box center [508, 271] width 535 height 18
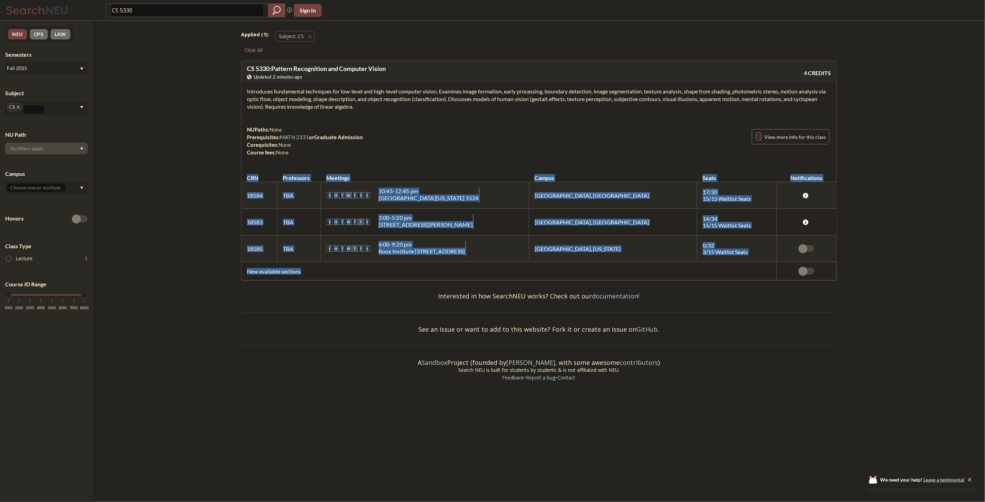
drag, startPoint x: 413, startPoint y: 268, endPoint x: 233, endPoint y: 274, distance: 179.9
click at [233, 274] on div "Applied ( 1 ): Subject: CS CS Clear All CS 5330 : Pattern Recognition and Compu…" at bounding box center [538, 206] width 623 height 371
click at [375, 274] on td "New available sections" at bounding box center [508, 271] width 535 height 18
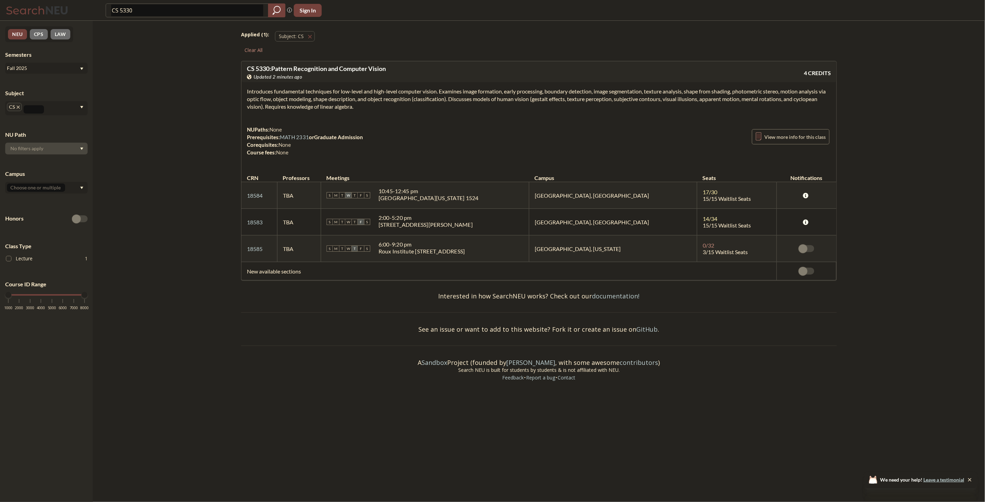
drag, startPoint x: 437, startPoint y: 276, endPoint x: 290, endPoint y: 272, distance: 146.6
click at [290, 272] on td "New available sections" at bounding box center [508, 271] width 535 height 18
click at [393, 272] on td "New available sections" at bounding box center [508, 271] width 535 height 18
click at [206, 10] on input "CS 5330" at bounding box center [187, 11] width 152 height 12
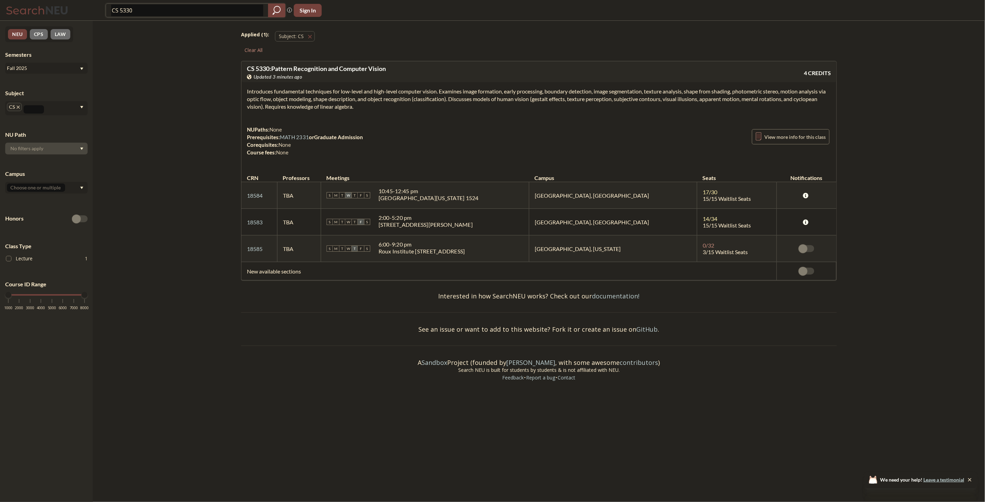
click at [206, 10] on input "CS 5330" at bounding box center [187, 11] width 152 height 12
paste input "620"
type input "CS6200"
click at [277, 10] on icon "magnifying glass" at bounding box center [277, 11] width 8 height 10
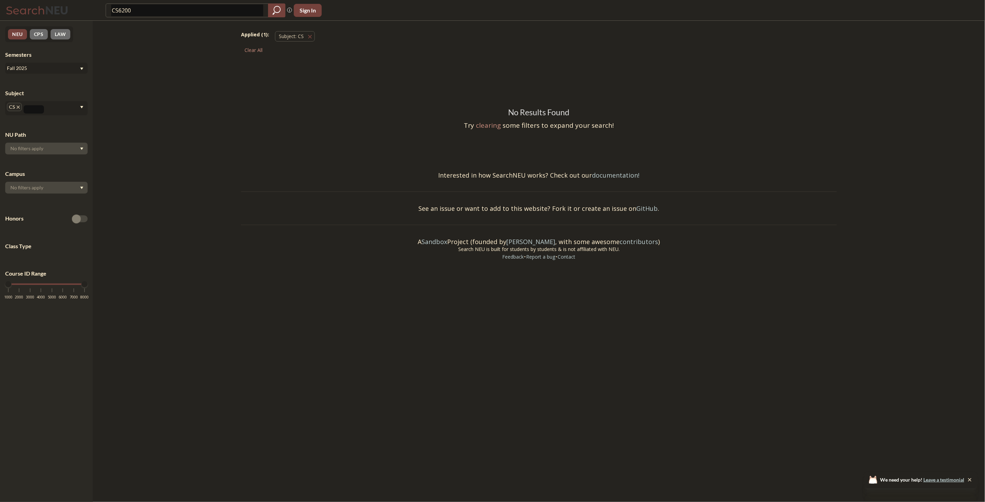
click at [119, 11] on input "CS6200" at bounding box center [187, 11] width 152 height 12
type input "CS 6200"
click at [275, 11] on icon "magnifying glass" at bounding box center [277, 11] width 8 height 10
click at [309, 32] on button "Subject: CS CS" at bounding box center [295, 36] width 40 height 10
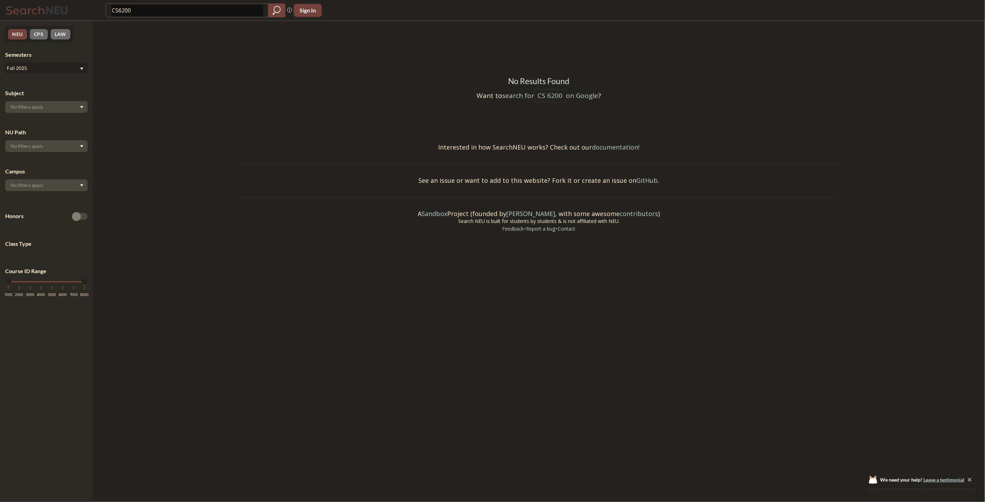
type input "CS6200"
click at [273, 11] on icon "magnifying glass" at bounding box center [277, 11] width 8 height 10
click at [241, 11] on input "CS6200" at bounding box center [187, 11] width 152 height 12
type input "Information Retrieval"
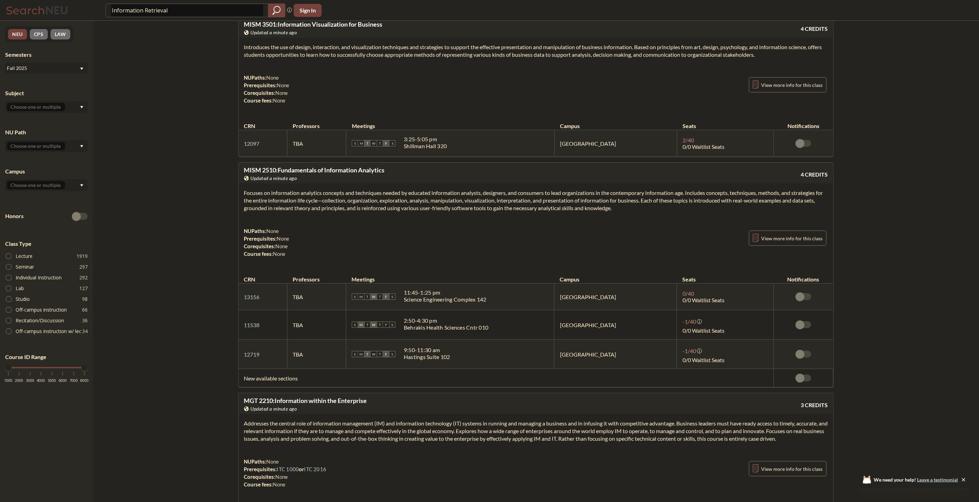
scroll to position [3083, 0]
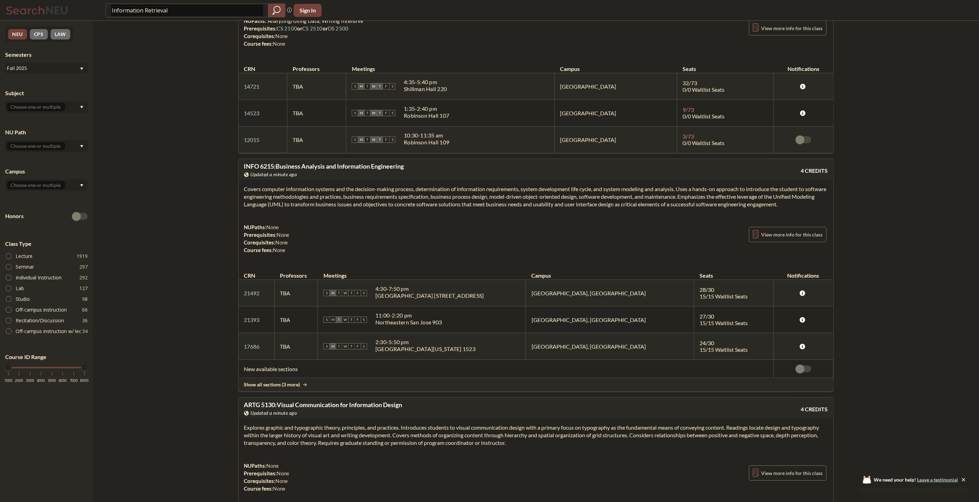
click at [42, 111] on div at bounding box center [46, 107] width 82 height 12
click at [47, 105] on input "text" at bounding box center [36, 107] width 58 height 8
click at [36, 119] on div "CS ( 115 )" at bounding box center [48, 119] width 78 height 8
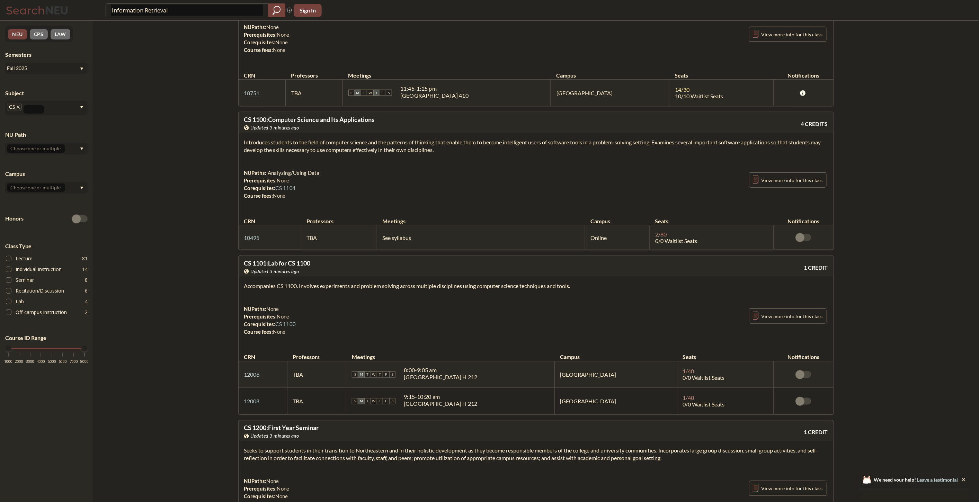
scroll to position [269, 0]
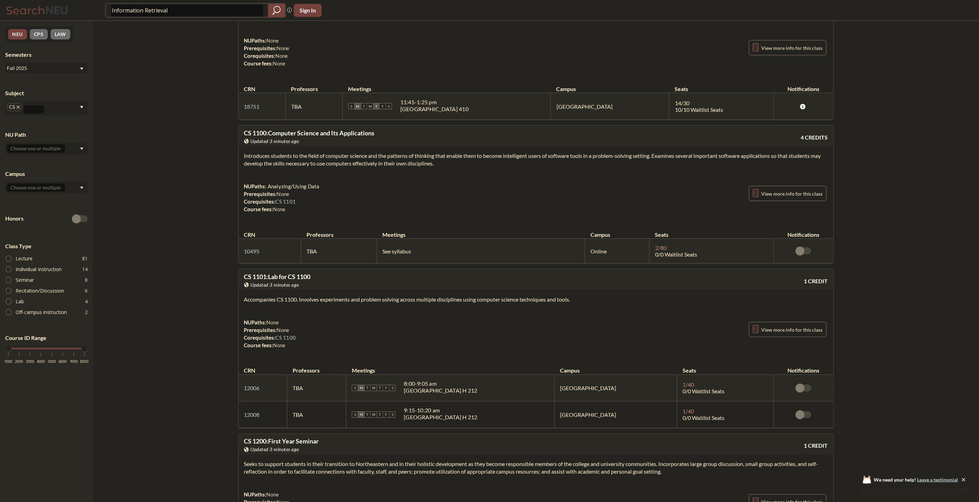
click at [196, 10] on input "Information Retrieval" at bounding box center [187, 11] width 152 height 12
paste input "CS 6200"
type input "CS 6200"
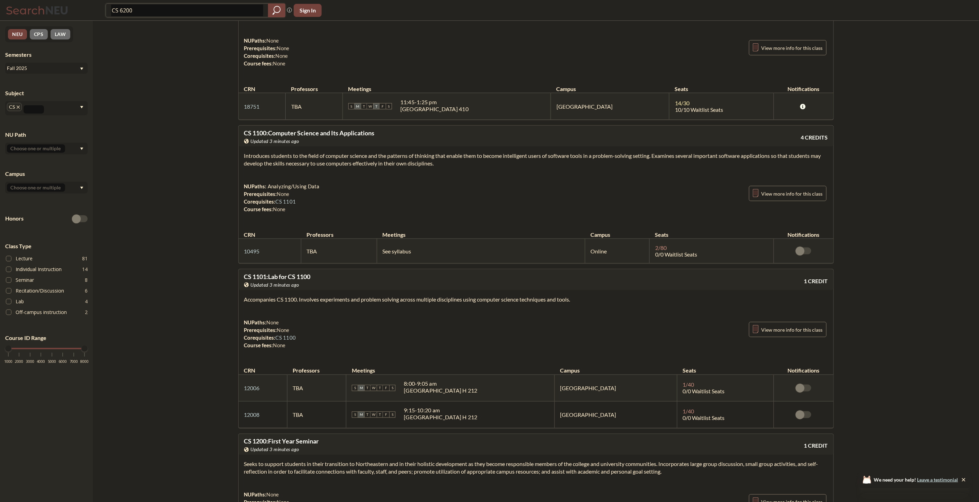
click at [274, 7] on icon "magnifying glass" at bounding box center [277, 11] width 8 height 10
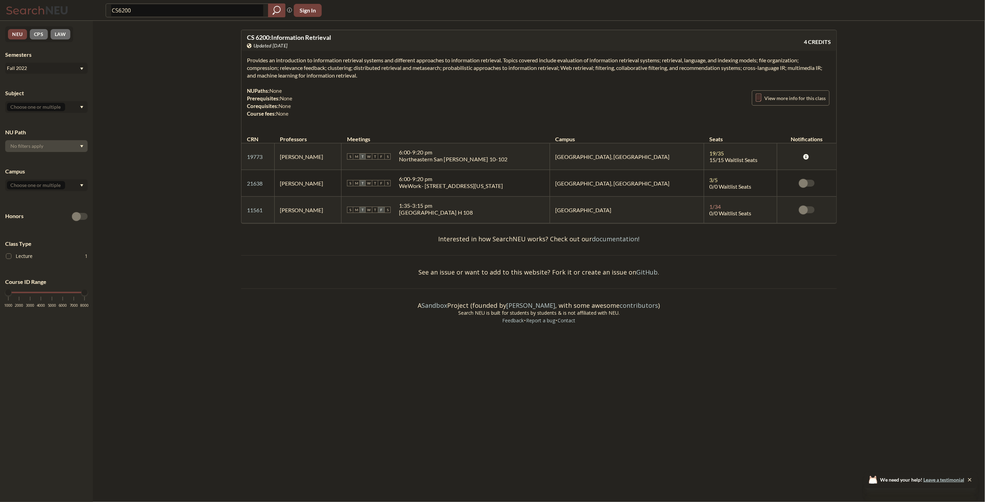
click at [317, 39] on span "CS 6200 : Information Retrieval" at bounding box center [289, 38] width 84 height 8
click at [519, 99] on div "NUPaths: None Prerequisites: None Corequisites: None Course fees: None View mor…" at bounding box center [539, 102] width 584 height 30
drag, startPoint x: 579, startPoint y: 200, endPoint x: 532, endPoint y: 208, distance: 47.1
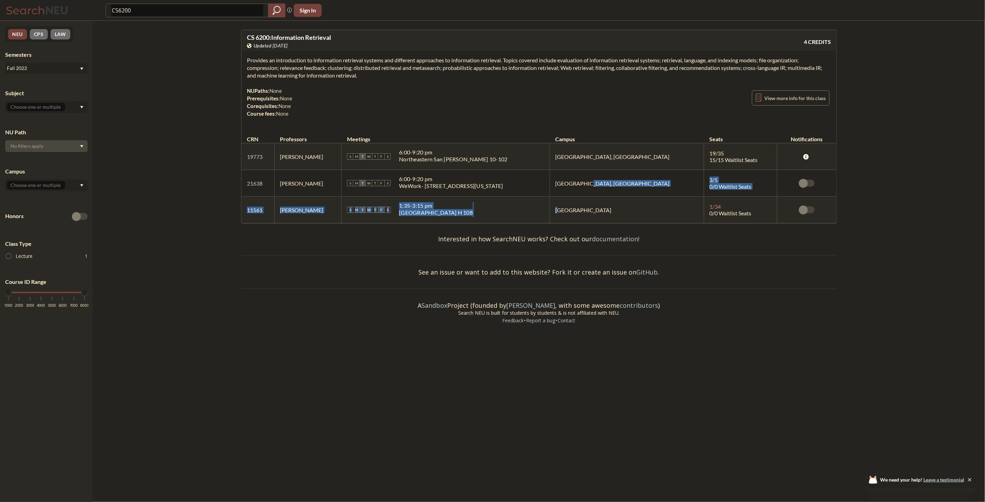
click at [534, 208] on tbody "19773 View this section on Banner. Omar Alonso S M T W T F S 6:00 - 9:20 pm Nor…" at bounding box center [538, 183] width 595 height 80
click at [597, 216] on td "[GEOGRAPHIC_DATA]" at bounding box center [627, 210] width 154 height 27
drag, startPoint x: 623, startPoint y: 215, endPoint x: 465, endPoint y: 210, distance: 158.4
click at [468, 210] on tr "11561 View this section on Banner. David Smith S M T W T F S 1:35 - 3:15 pm Wes…" at bounding box center [538, 210] width 595 height 27
click at [465, 210] on div "[GEOGRAPHIC_DATA] H 108" at bounding box center [436, 212] width 74 height 7
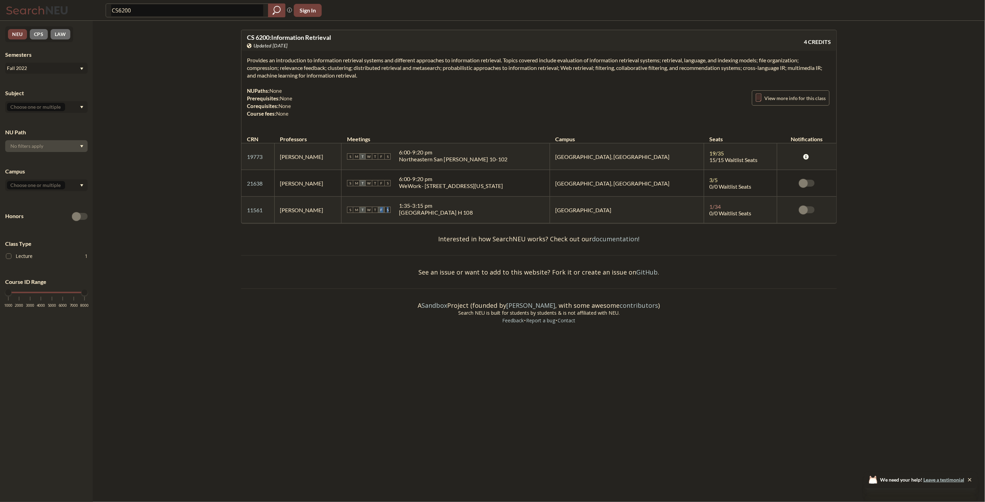
drag, startPoint x: 470, startPoint y: 213, endPoint x: 367, endPoint y: 200, distance: 104.0
click at [370, 201] on td "S M T W T F S 1:35 - 3:15 pm West Village H 108" at bounding box center [446, 210] width 208 height 27
click at [510, 210] on div "S M T W T F S 1:35 - 3:15 pm West Village H 108" at bounding box center [445, 209] width 197 height 15
drag, startPoint x: 525, startPoint y: 213, endPoint x: 417, endPoint y: 205, distance: 109.1
click at [417, 205] on div "S M T W T F S 1:35 - 3:15 pm West Village H 108" at bounding box center [445, 209] width 197 height 15
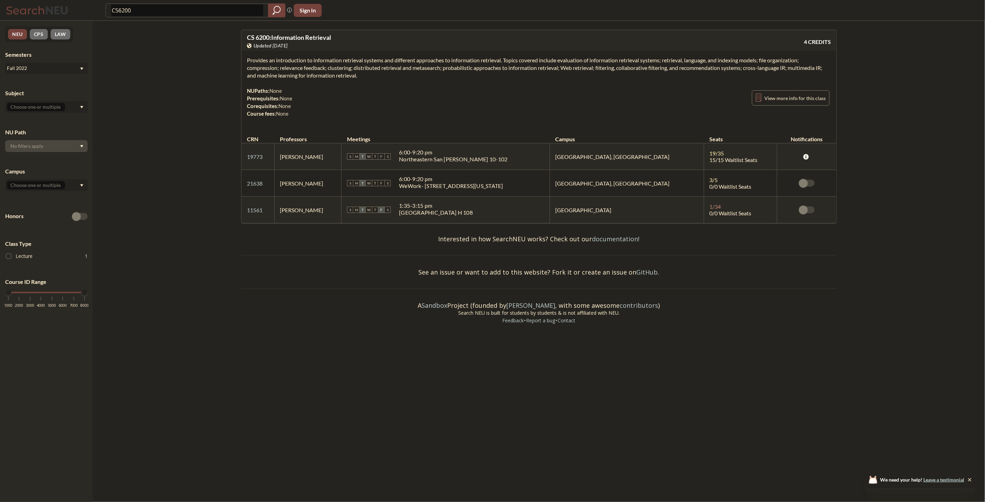
click at [494, 207] on div "S M T W T F S 1:35 - 3:15 pm West Village H 108" at bounding box center [445, 209] width 197 height 15
drag, startPoint x: 535, startPoint y: 213, endPoint x: 449, endPoint y: 210, distance: 86.3
click at [449, 210] on div "S M T W T F S 1:35 - 3:15 pm West Village H 108" at bounding box center [445, 209] width 197 height 15
click at [510, 216] on div "S M T W T F S 1:35 - 3:15 pm West Village H 108" at bounding box center [445, 209] width 197 height 15
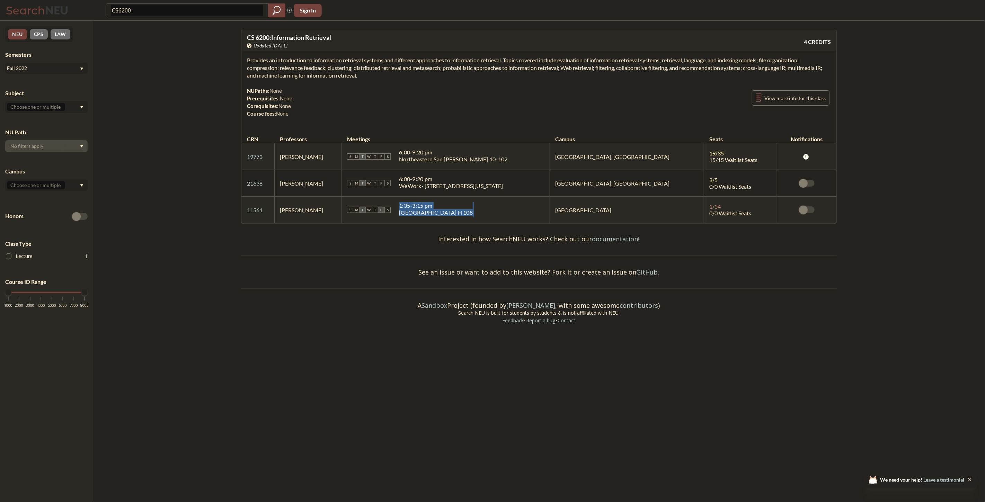
drag, startPoint x: 510, startPoint y: 216, endPoint x: 407, endPoint y: 209, distance: 102.8
click at [427, 211] on div "S M T W T F S 1:35 - 3:15 pm West Village H 108" at bounding box center [445, 209] width 197 height 15
click at [467, 210] on div "[GEOGRAPHIC_DATA] H 108" at bounding box center [436, 212] width 74 height 7
click at [342, 204] on td "David Smith" at bounding box center [307, 210] width 67 height 27
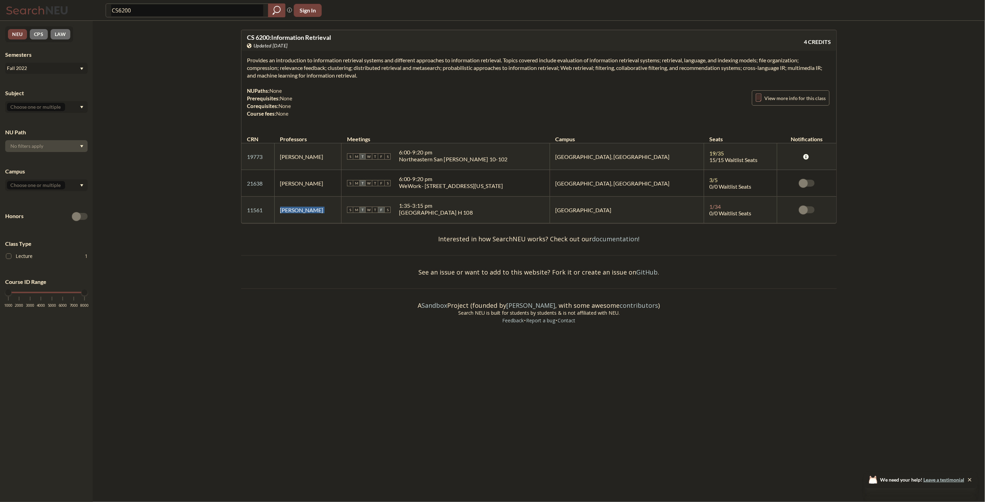
click at [342, 204] on td "David Smith" at bounding box center [307, 210] width 67 height 27
drag, startPoint x: 450, startPoint y: 211, endPoint x: 434, endPoint y: 210, distance: 16.7
click at [434, 210] on div "[GEOGRAPHIC_DATA] H 108" at bounding box center [436, 212] width 74 height 7
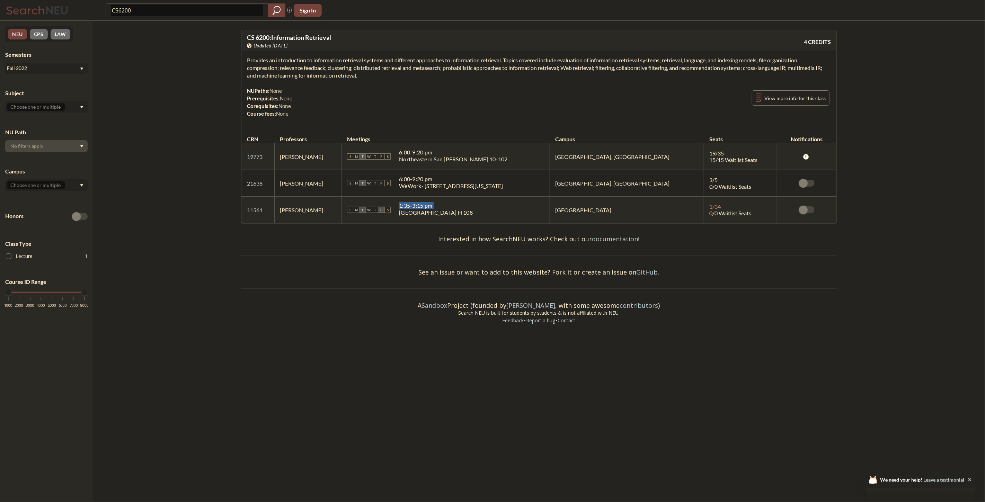
click at [434, 210] on div "[GEOGRAPHIC_DATA] H 108" at bounding box center [436, 212] width 74 height 7
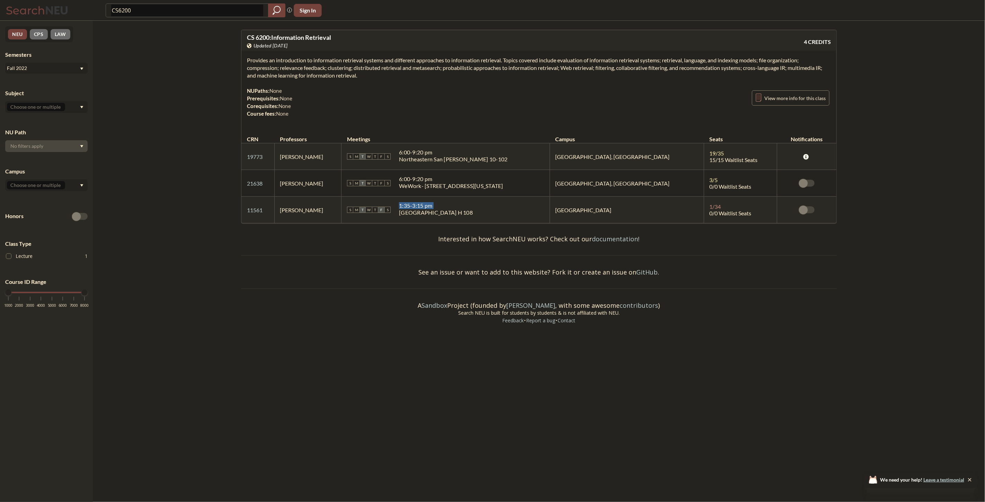
click at [434, 210] on div "[GEOGRAPHIC_DATA] H 108" at bounding box center [436, 212] width 74 height 7
click at [403, 74] on div "Provides an introduction to information retrieval systems and different approac…" at bounding box center [538, 90] width 595 height 78
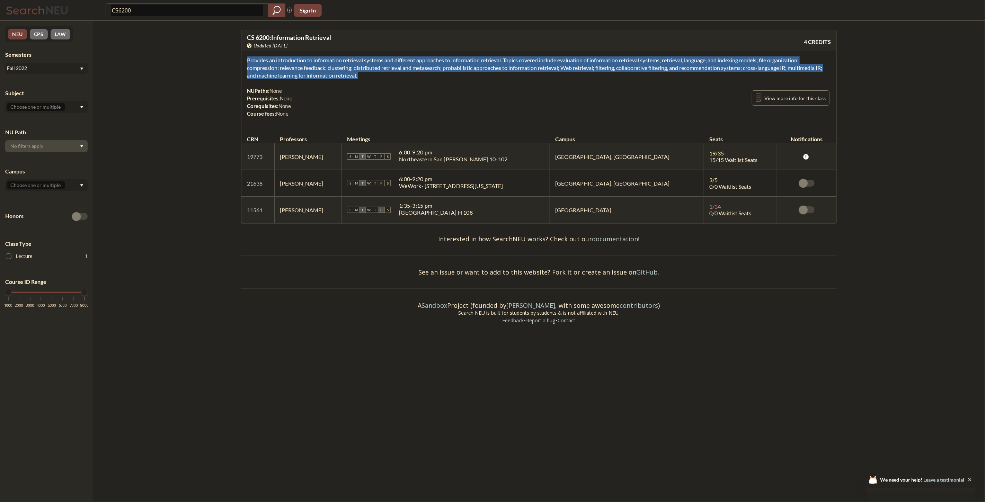
click at [403, 74] on div "Provides an introduction to information retrieval systems and different approac…" at bounding box center [538, 90] width 595 height 78
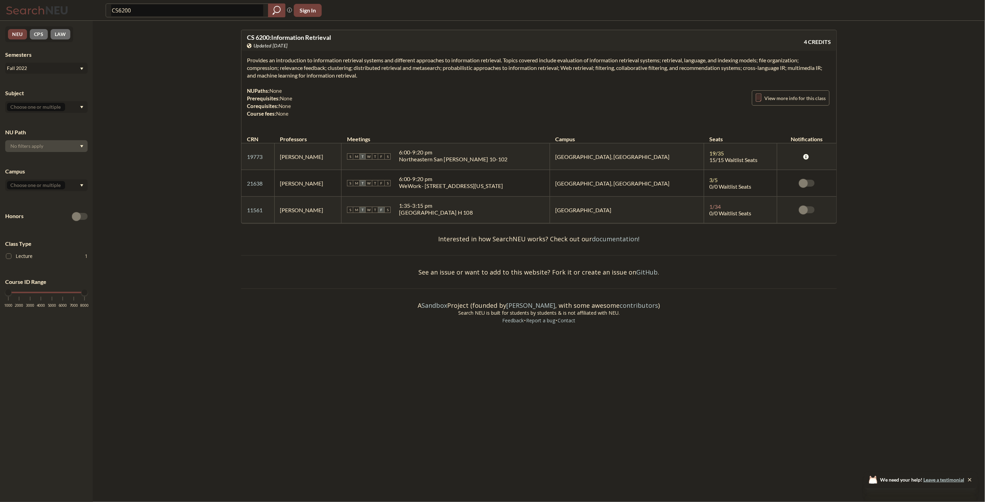
click at [371, 40] on div "CS 6200 : Information Retrieval View this course on Banner. Updated 2 years ago" at bounding box center [393, 41] width 292 height 15
copy div "CS 6200 : Information Retrieval View this course on Banner."
drag, startPoint x: 351, startPoint y: 64, endPoint x: 211, endPoint y: 48, distance: 140.1
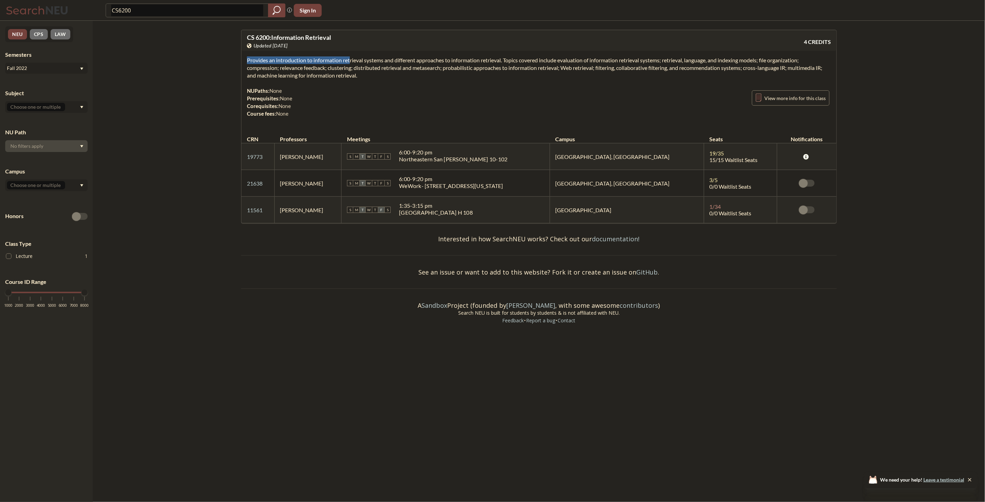
click at [212, 48] on div "CS 6200 : Information Retrieval View this course on Banner. Updated 2 years ago…" at bounding box center [539, 178] width 892 height 314
click at [373, 78] on div "Provides an introduction to information retrieval systems and different approac…" at bounding box center [538, 90] width 595 height 78
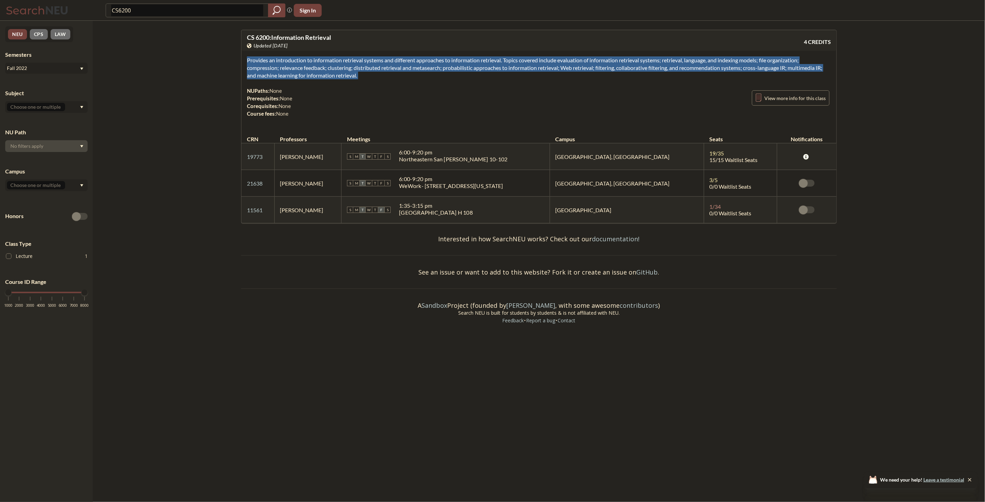
click at [373, 78] on div "Provides an introduction to information retrieval systems and different approac…" at bounding box center [538, 90] width 595 height 78
click at [377, 78] on div "Provides an introduction to information retrieval systems and different approac…" at bounding box center [538, 90] width 595 height 78
click at [381, 78] on div "Provides an introduction to information retrieval systems and different approac…" at bounding box center [538, 90] width 595 height 78
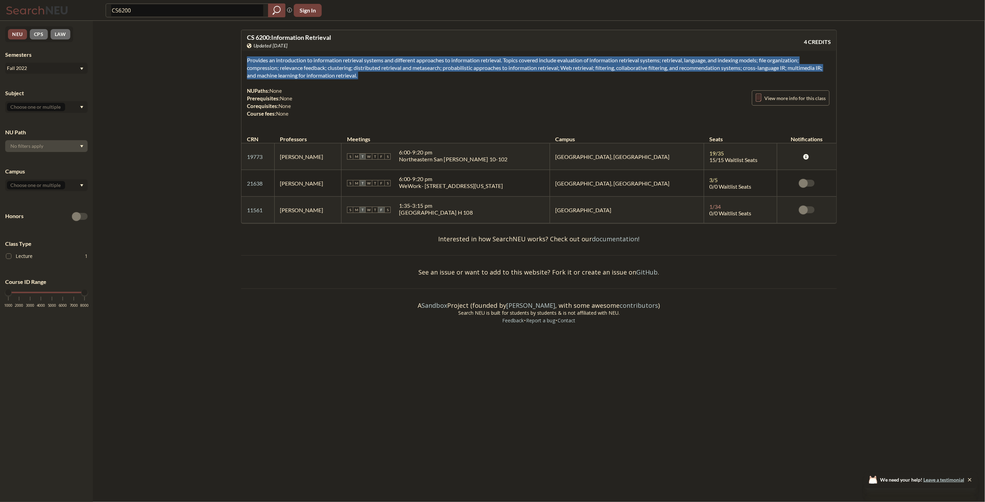
click at [381, 78] on div "Provides an introduction to information retrieval systems and different approac…" at bounding box center [538, 90] width 595 height 78
click at [363, 79] on div "Provides an introduction to information retrieval systems and different approac…" at bounding box center [538, 90] width 595 height 78
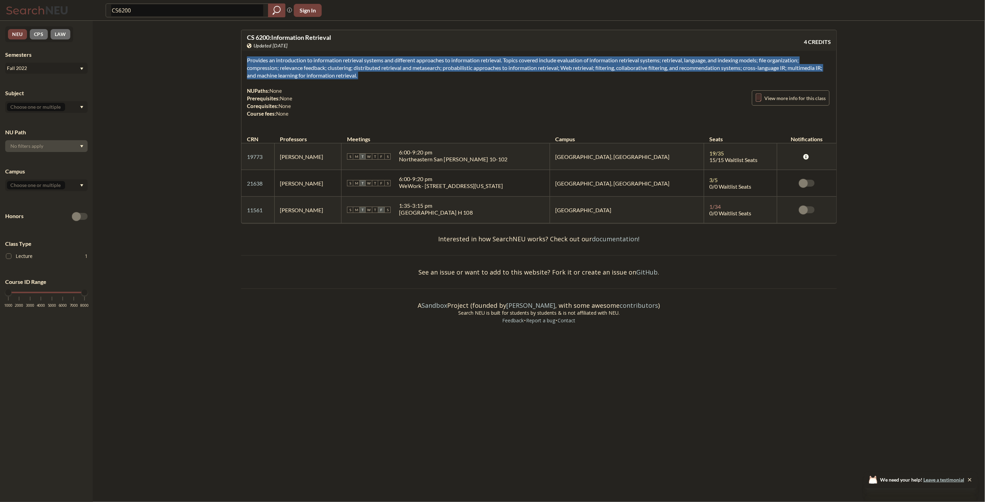
click at [363, 79] on div "Provides an introduction to information retrieval systems and different approac…" at bounding box center [538, 90] width 595 height 78
click at [349, 77] on span "Provides an introduction to information retrieval systems and different approac…" at bounding box center [534, 68] width 575 height 22
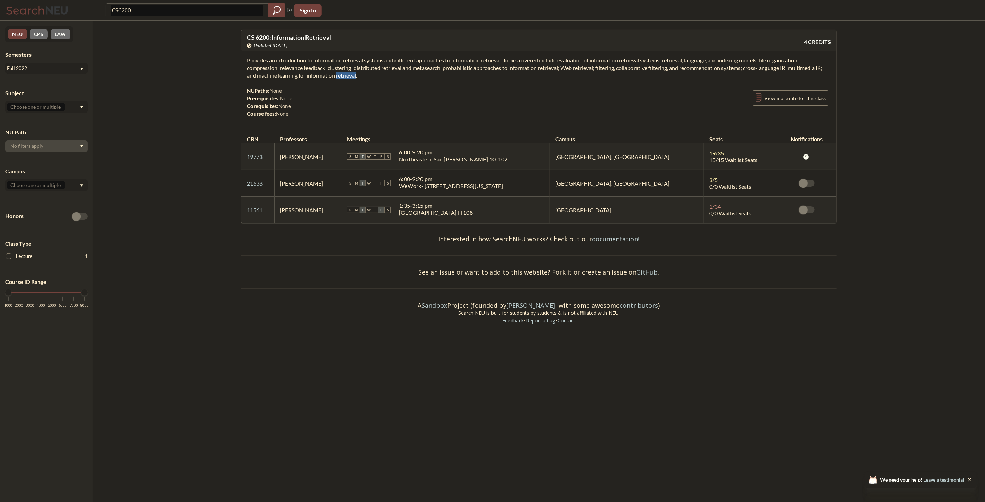
click at [349, 77] on span "Provides an introduction to information retrieval systems and different approac…" at bounding box center [534, 68] width 575 height 22
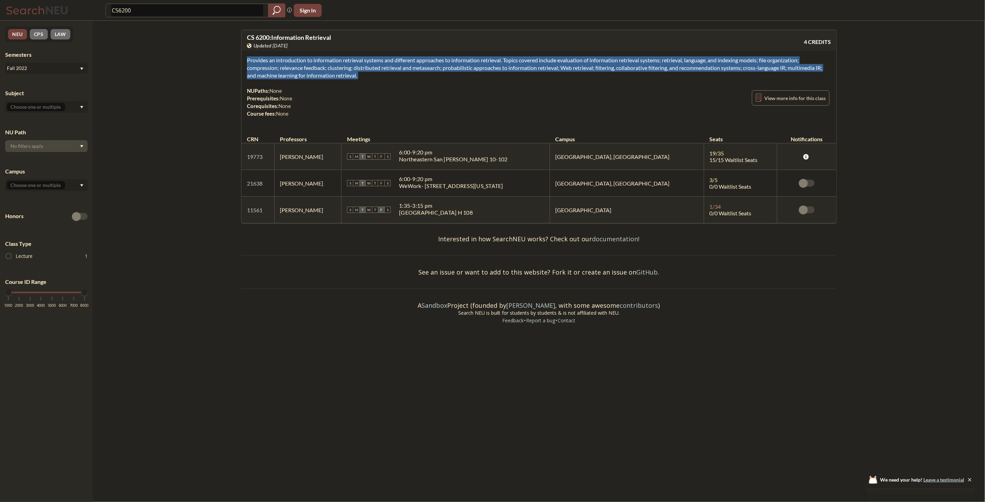
click at [349, 77] on span "Provides an introduction to information retrieval systems and different approac…" at bounding box center [534, 68] width 575 height 22
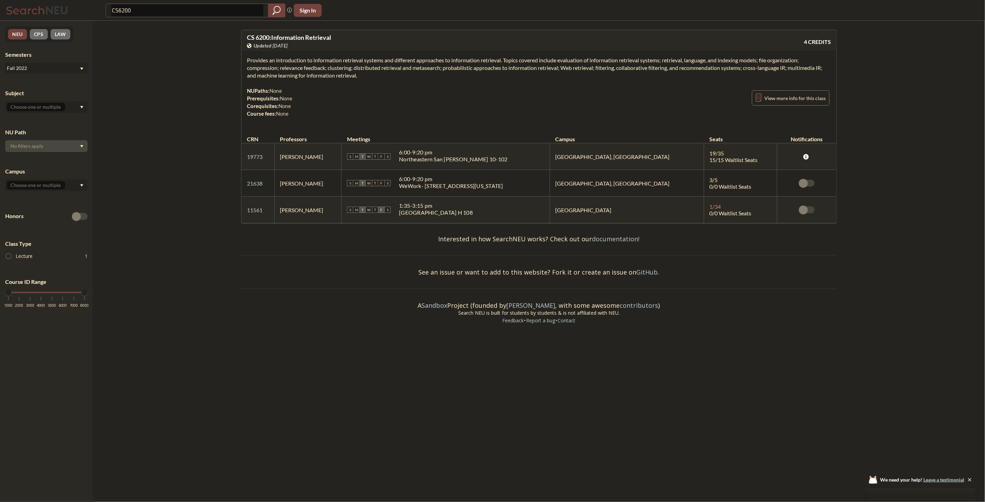
drag, startPoint x: 417, startPoint y: 35, endPoint x: 416, endPoint y: 42, distance: 6.3
click at [417, 35] on div "CS 6200 : Information Retrieval View this course on Banner. Updated 2 years ago" at bounding box center [393, 41] width 292 height 15
click at [420, 55] on div "Provides an introduction to information retrieval systems and different approac…" at bounding box center [538, 90] width 595 height 78
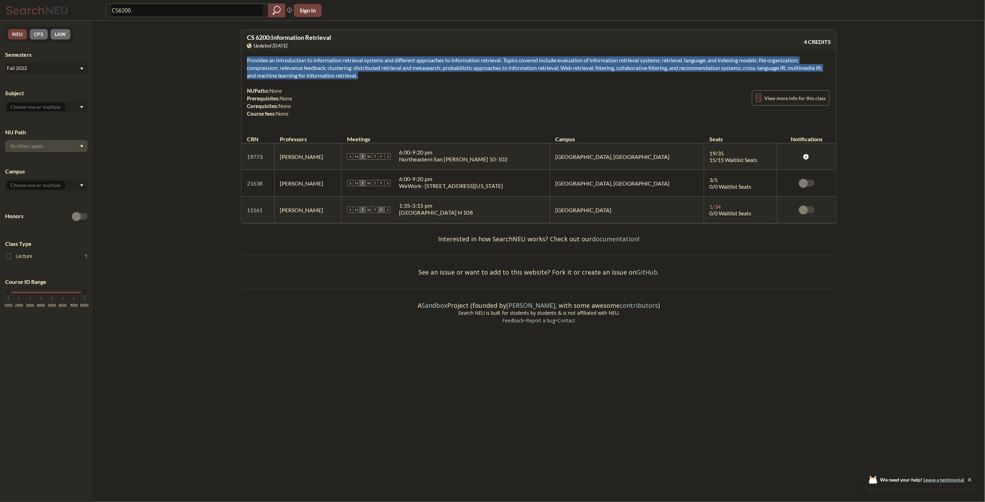
click at [420, 55] on div "Provides an introduction to information retrieval systems and different approac…" at bounding box center [538, 90] width 595 height 78
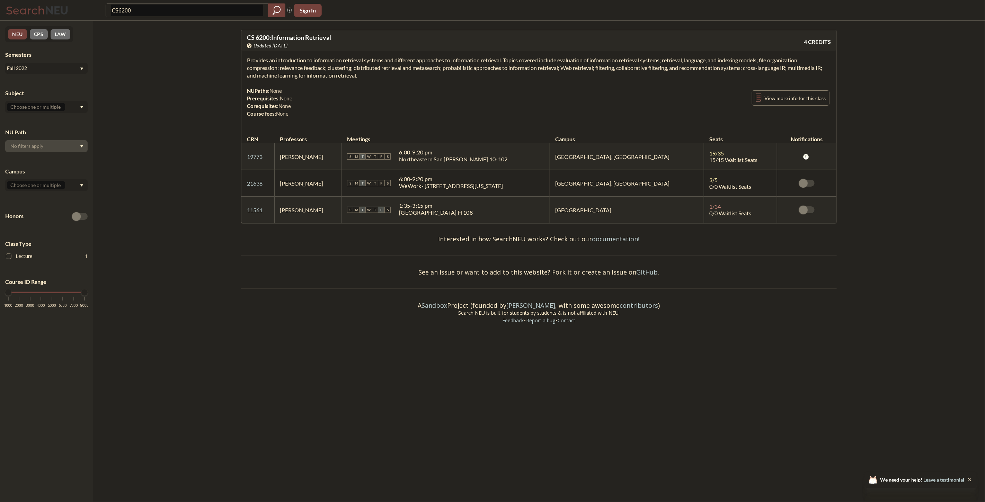
click at [332, 107] on div "NUPaths: None Prerequisites: None Corequisites: None Course fees: None View mor…" at bounding box center [539, 102] width 584 height 30
click at [274, 46] on span "Updated 2 years ago" at bounding box center [271, 46] width 34 height 8
click at [306, 47] on div "View this course on Banner. Updated 2 years ago" at bounding box center [393, 46] width 292 height 8
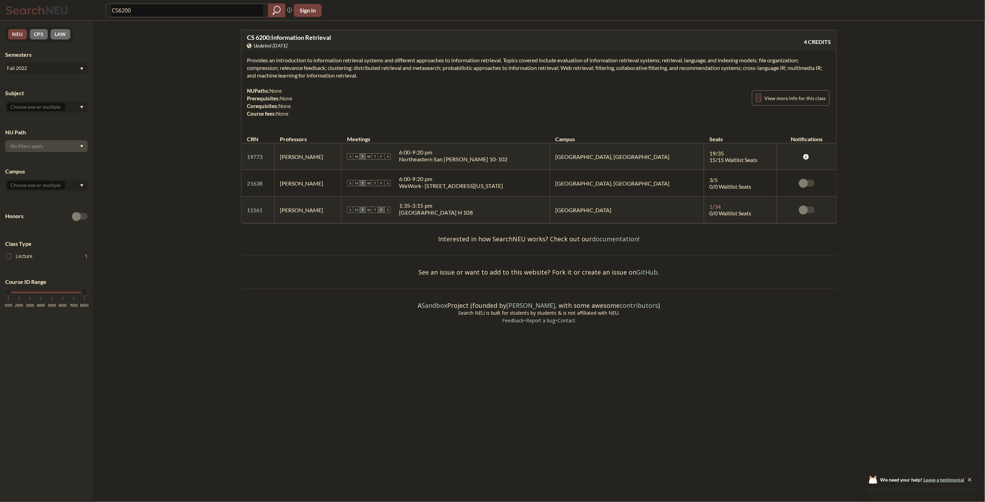
drag, startPoint x: 306, startPoint y: 47, endPoint x: 247, endPoint y: 46, distance: 58.9
click at [247, 46] on div "View this course on Banner. Updated 2 years ago" at bounding box center [393, 46] width 292 height 8
click at [296, 52] on div "Provides an introduction to information retrieval systems and different approac…" at bounding box center [538, 90] width 595 height 78
click at [63, 68] on div "Fall 2022" at bounding box center [43, 68] width 72 height 8
click at [52, 87] on div "Fall 2025" at bounding box center [48, 84] width 78 height 8
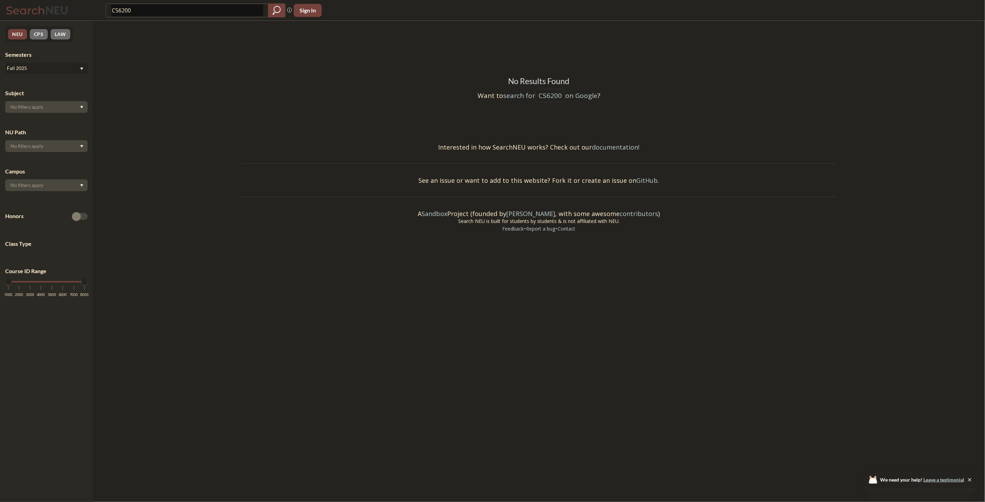
click at [198, 15] on input "CS6200" at bounding box center [187, 11] width 152 height 12
click at [119, 12] on input "CS6200" at bounding box center [187, 11] width 152 height 12
type input "CS 6200"
click at [273, 12] on icon "magnifying glass" at bounding box center [277, 11] width 8 height 10
type input "CS6200"
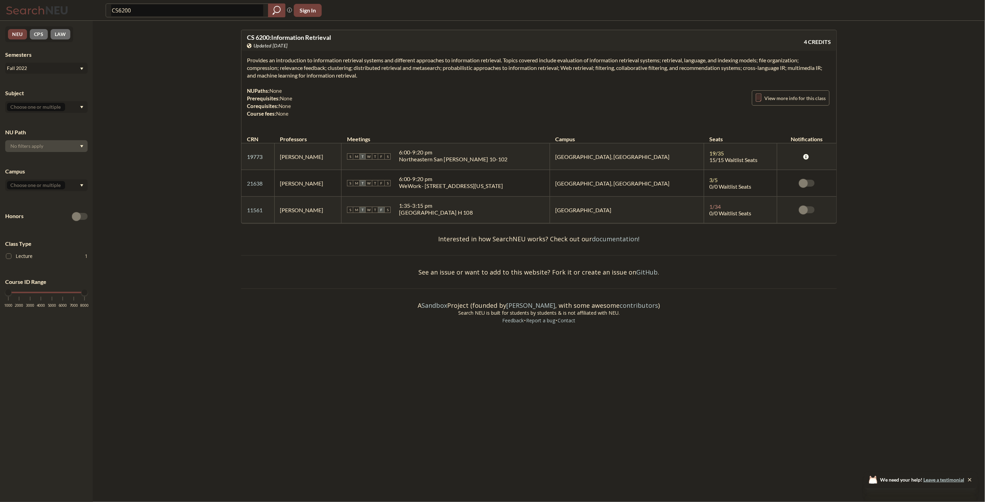
click at [257, 155] on link "19773" at bounding box center [255, 156] width 16 height 7
click at [255, 186] on link "21638" at bounding box center [255, 183] width 16 height 7
click at [226, 13] on input "CS6200" at bounding box center [187, 11] width 152 height 12
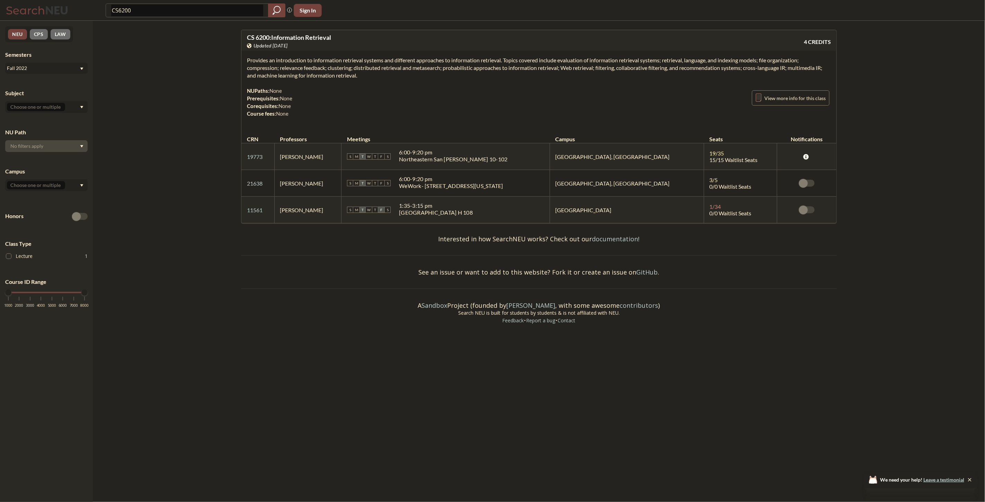
click at [39, 64] on div "Fall 2022" at bounding box center [43, 68] width 72 height 8
click at [32, 81] on div "Fall 2025" at bounding box center [48, 84] width 78 height 8
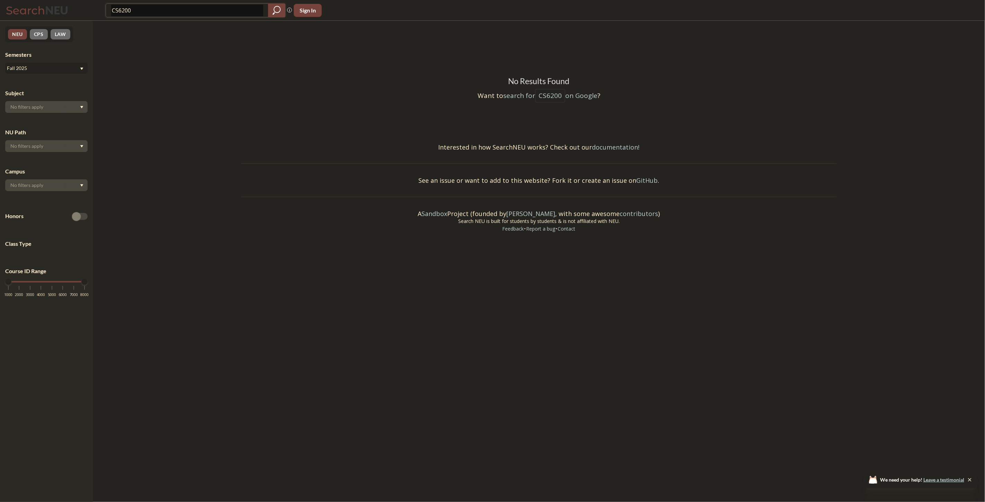
click at [203, 5] on input "CS6200" at bounding box center [187, 11] width 152 height 12
type input "CS"
click at [46, 107] on div at bounding box center [46, 107] width 82 height 12
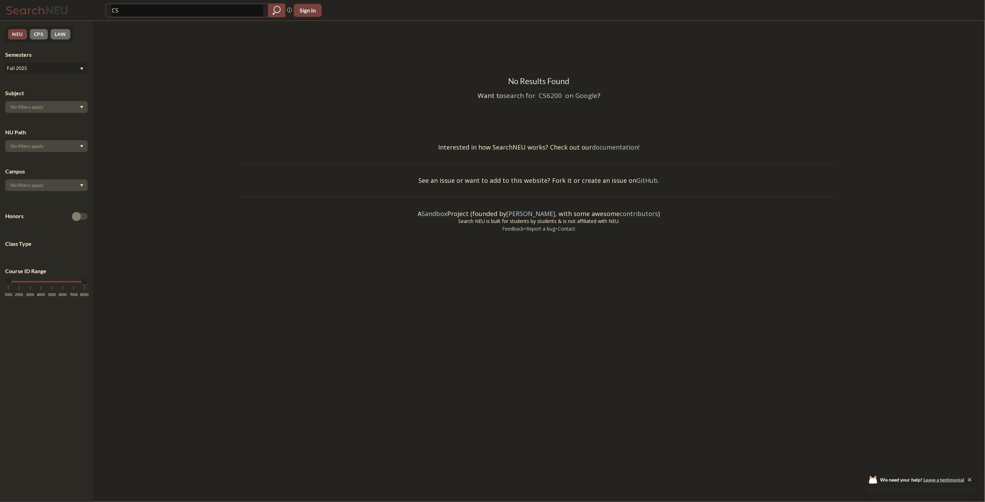
click at [86, 108] on div at bounding box center [46, 107] width 82 height 12
click at [142, 20] on div "CS Phrase search guarantees the exact search appears in the results. Ex. If you…" at bounding box center [492, 10] width 985 height 21
click at [147, 10] on input "CS" at bounding box center [187, 11] width 152 height 12
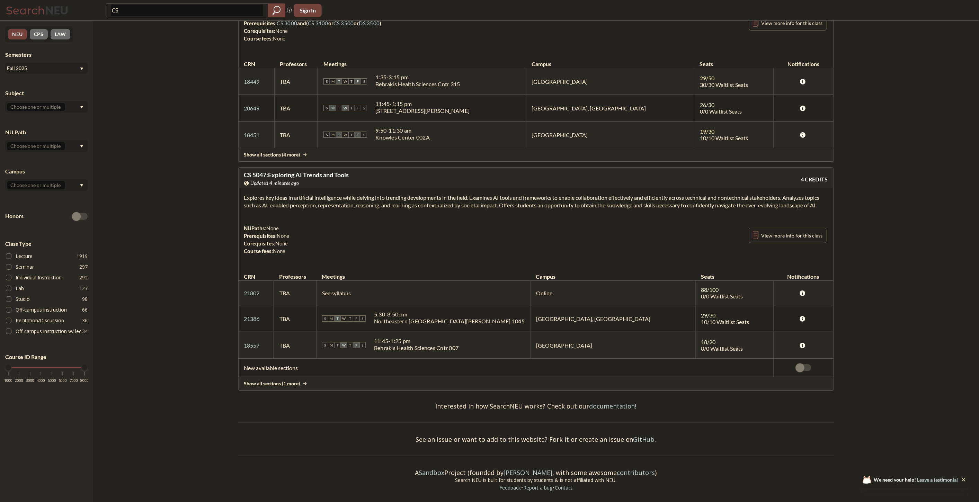
scroll to position [4240, 0]
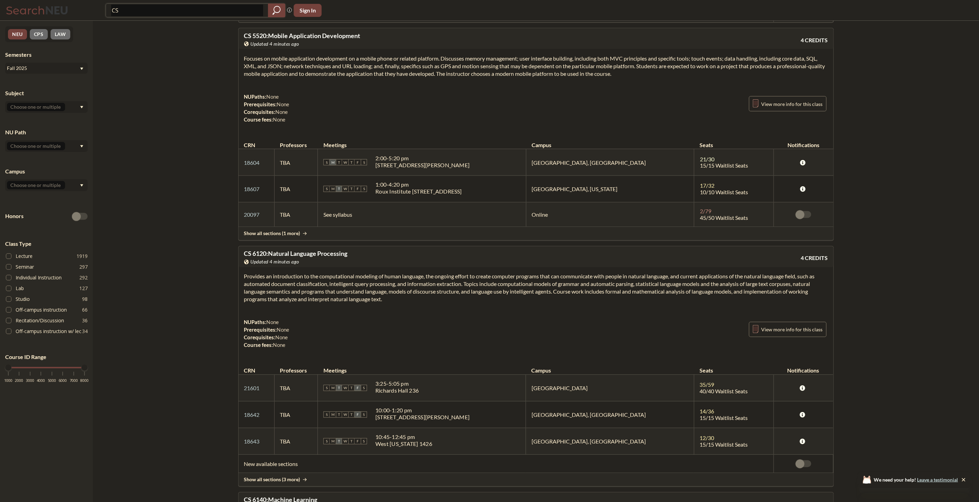
click at [154, 10] on input "CS" at bounding box center [187, 11] width 152 height 12
click at [28, 108] on input "text" at bounding box center [36, 107] width 58 height 8
type input "c"
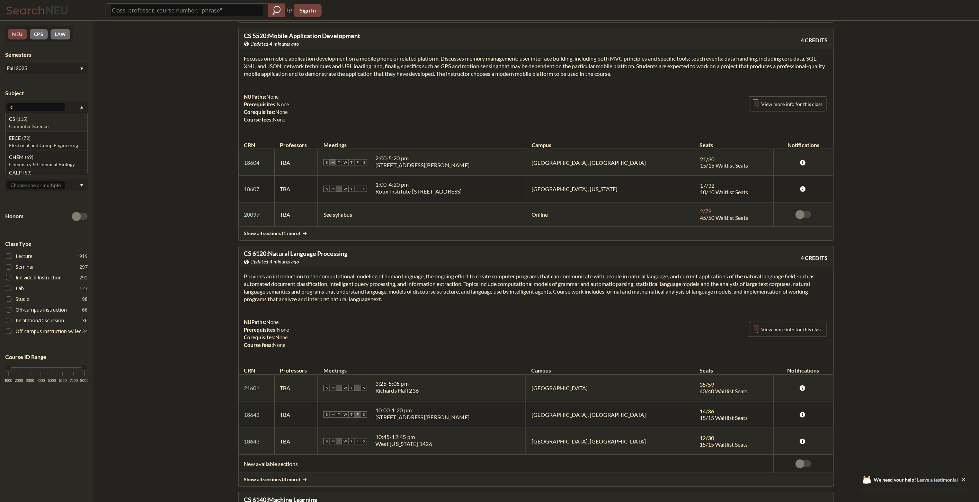
click at [31, 117] on div "CS ( 115 )" at bounding box center [48, 119] width 78 height 8
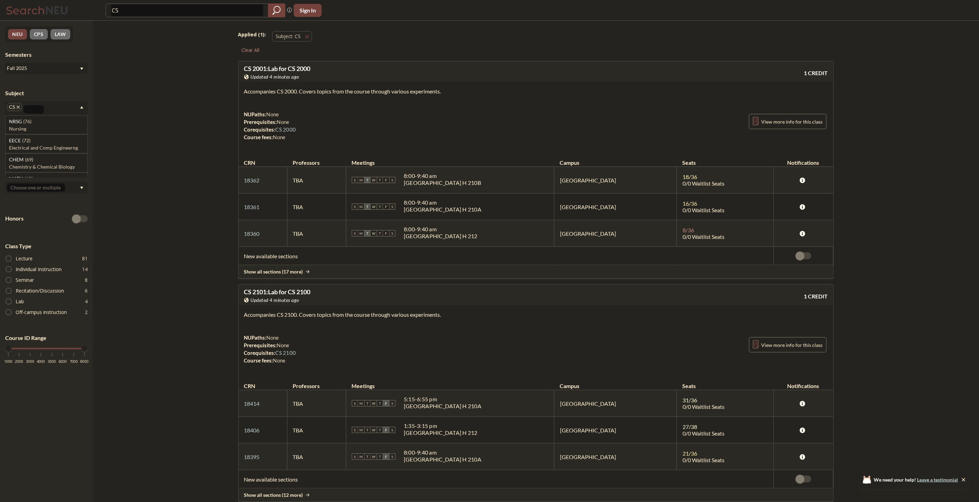
click at [407, 96] on div "Accompanies CS 2000. Covers topics from the course through various experiments.…" at bounding box center [536, 117] width 595 height 70
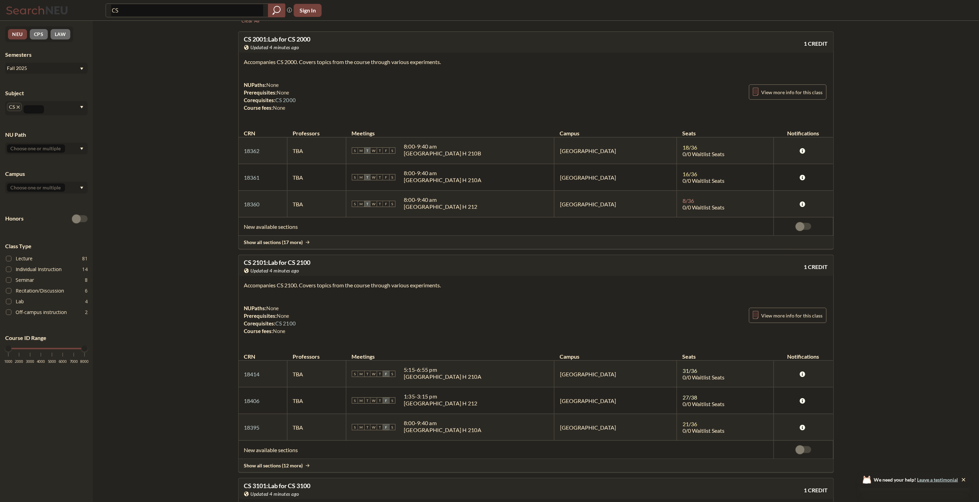
scroll to position [38, 0]
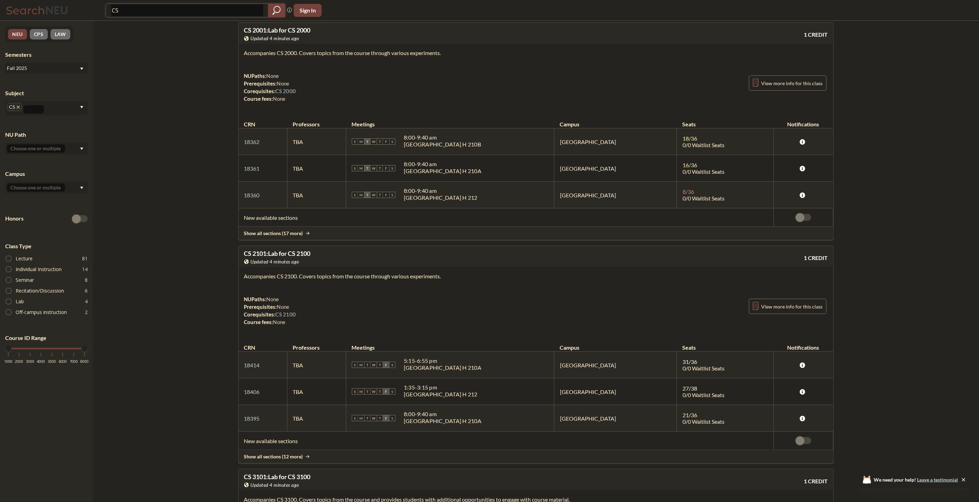
click at [240, 9] on input "CS" at bounding box center [187, 11] width 152 height 12
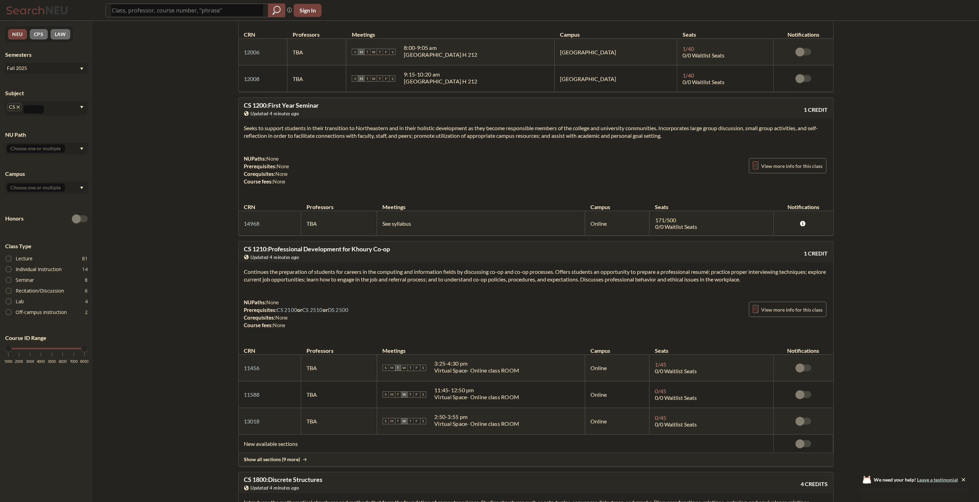
scroll to position [1709, 0]
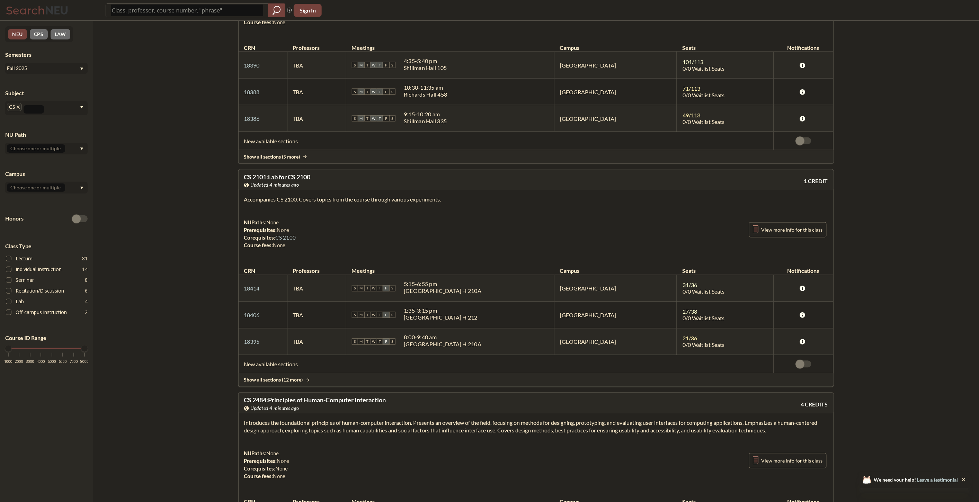
click at [29, 184] on input "text" at bounding box center [36, 188] width 58 height 8
type input "B"
click at [25, 201] on span "[GEOGRAPHIC_DATA]" at bounding box center [34, 204] width 51 height 8
